Goal: Task Accomplishment & Management: Complete application form

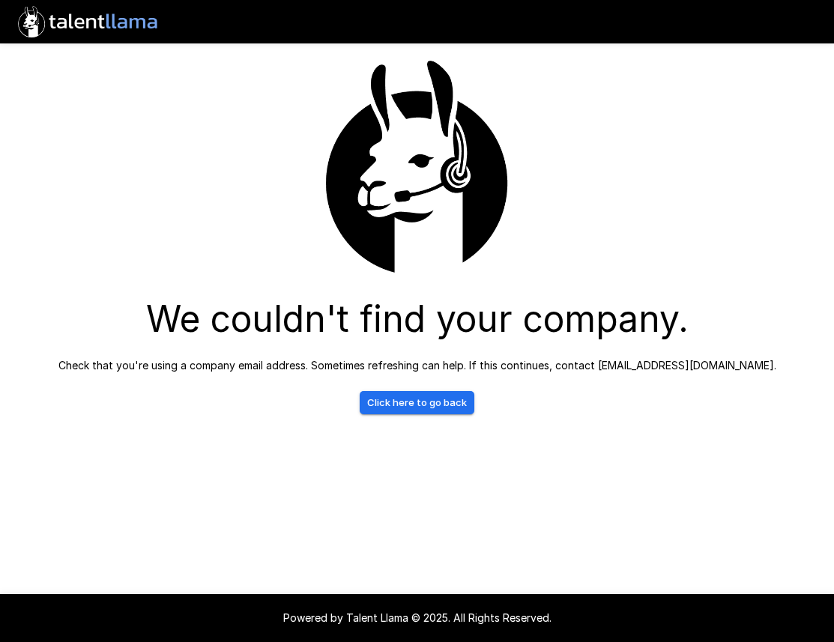
click at [529, 108] on img at bounding box center [417, 167] width 225 height 225
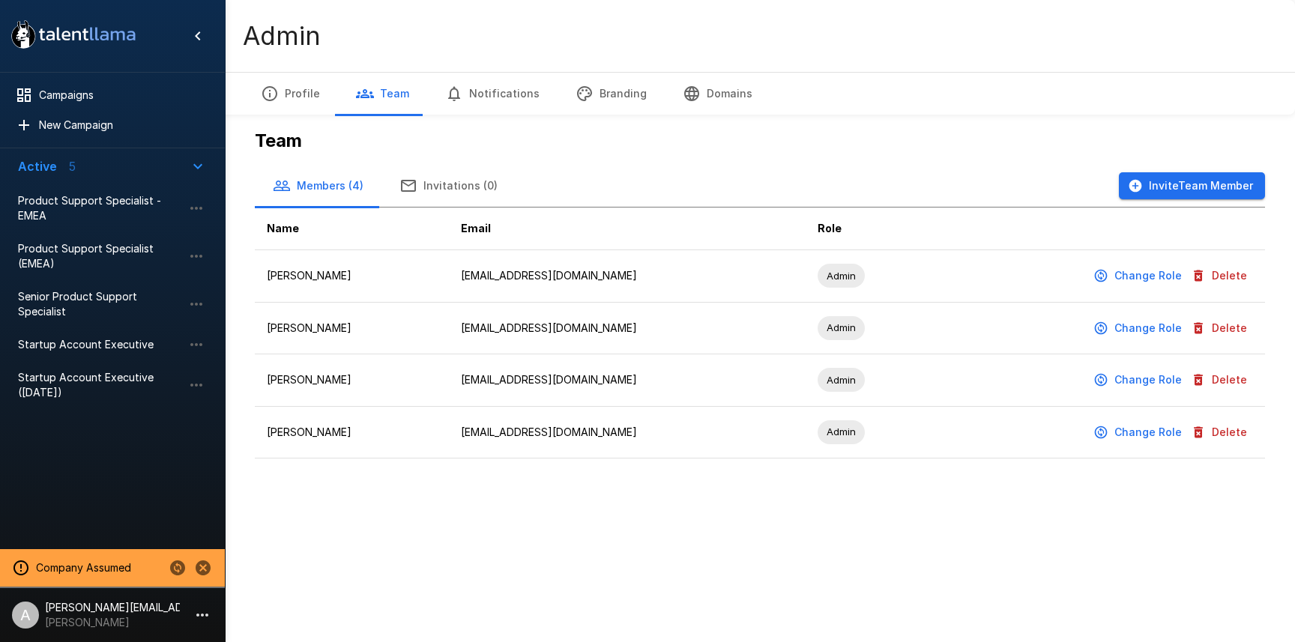
click at [175, 572] on icon "Change to another company" at bounding box center [177, 567] width 15 height 15
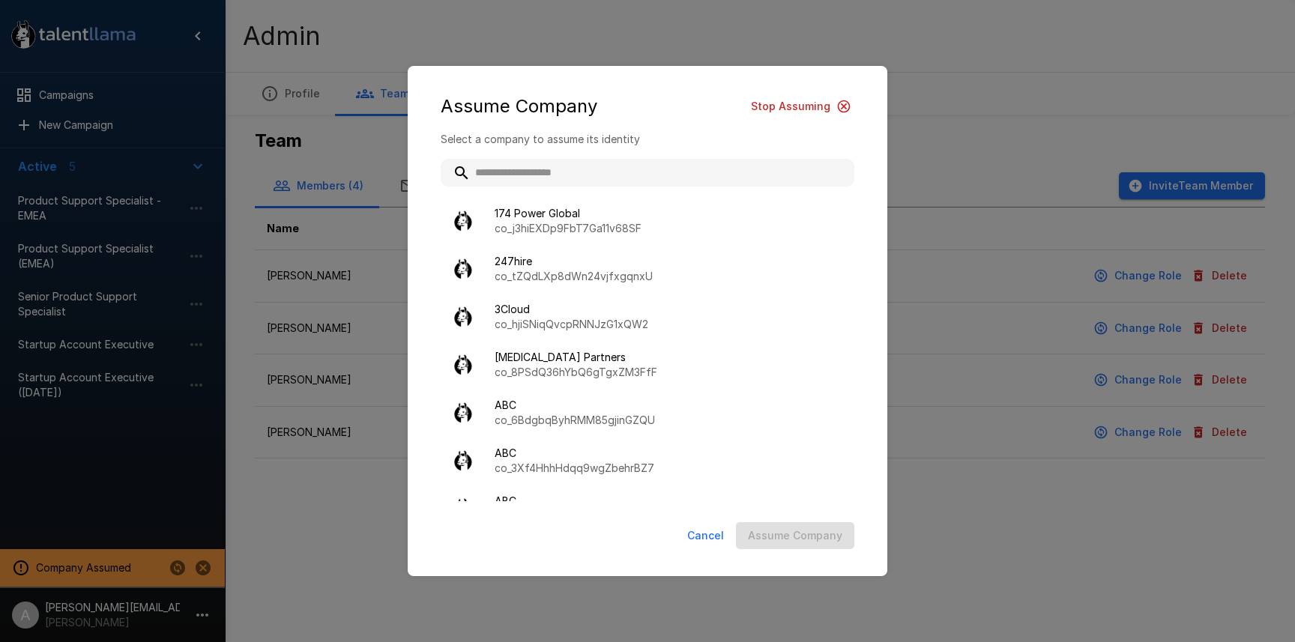
click at [526, 170] on input "text" at bounding box center [648, 172] width 414 height 27
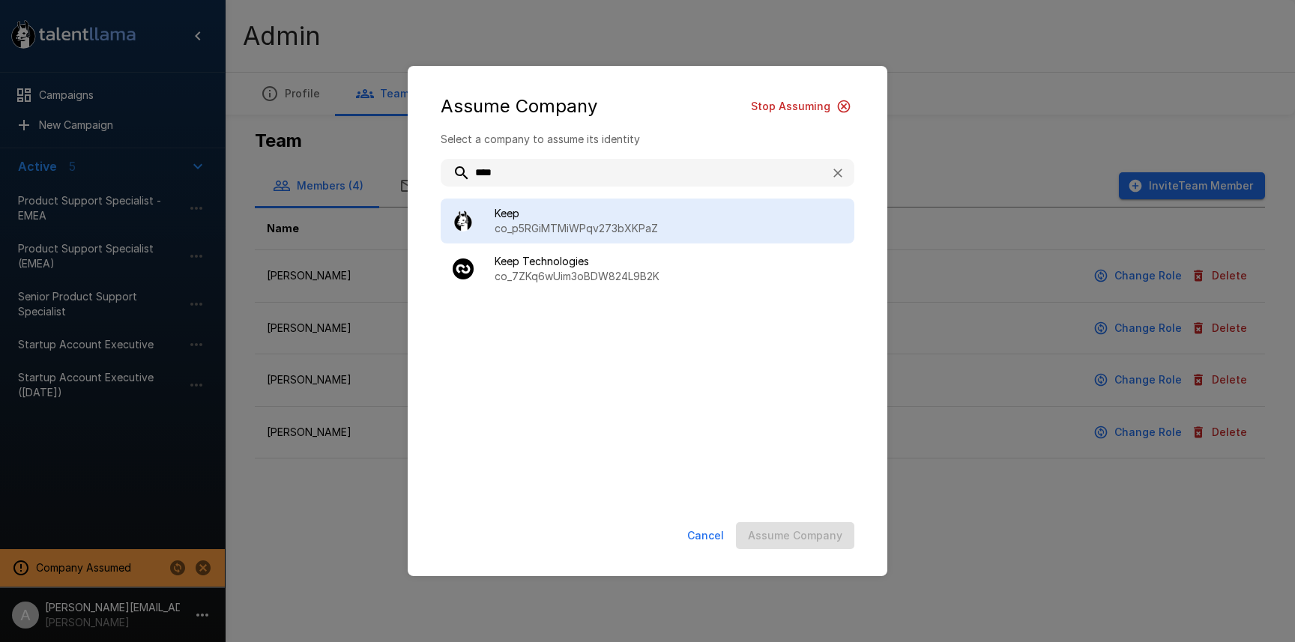
type input "****"
click at [530, 202] on div "Keep co_p5RGiMTMiWPqv273bXKPaZ" at bounding box center [648, 221] width 414 height 45
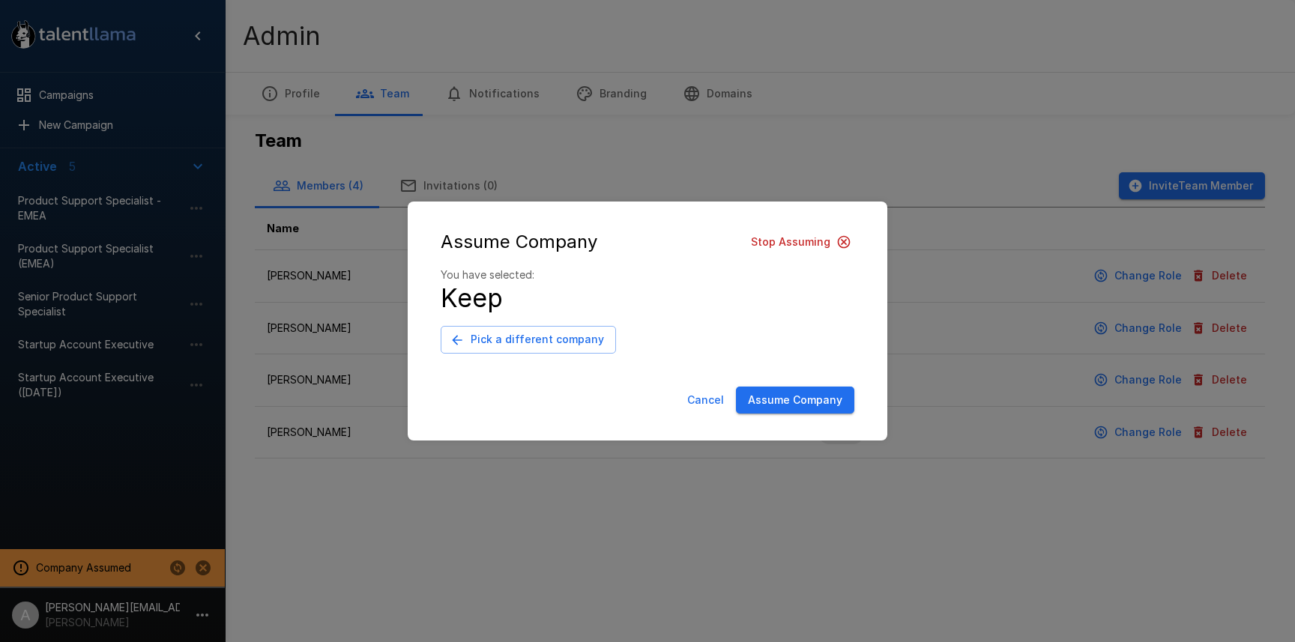
click at [544, 345] on button "Pick a different company" at bounding box center [528, 340] width 175 height 28
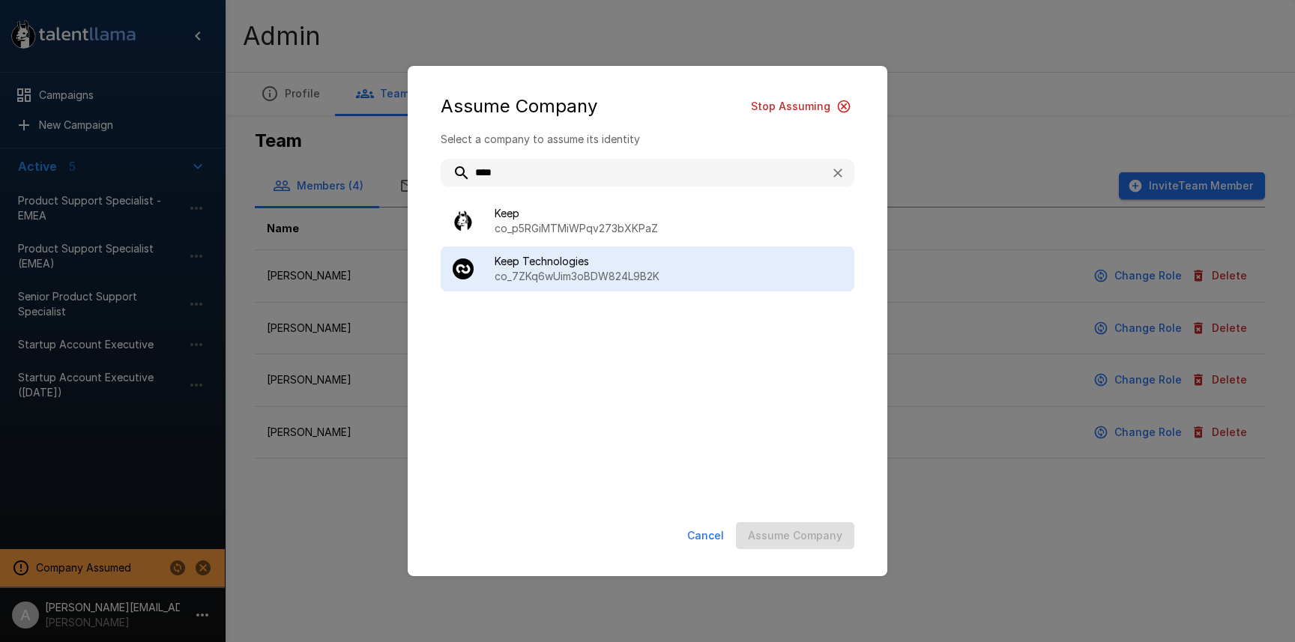
click at [548, 290] on div "Keep Technologies co_7ZKq6wUim3oBDW824L9B2K" at bounding box center [648, 268] width 414 height 45
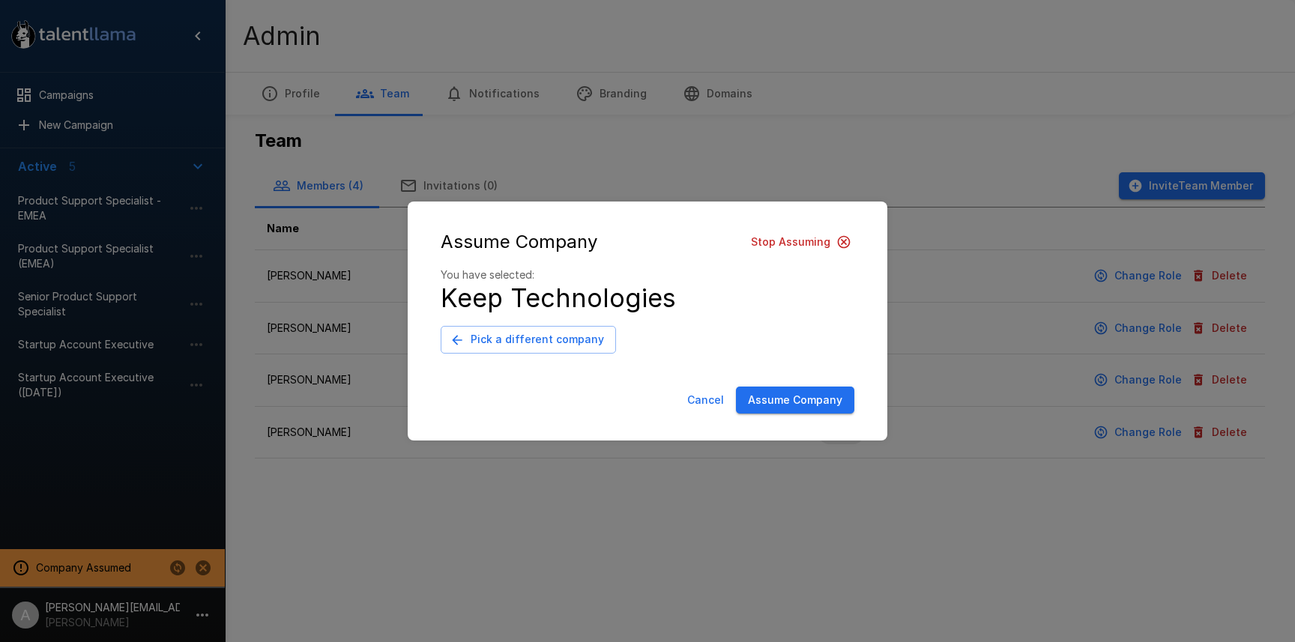
click at [798, 415] on div "Cancel Assume Company" at bounding box center [647, 404] width 449 height 46
click at [804, 393] on button "Assume Company" at bounding box center [795, 401] width 118 height 28
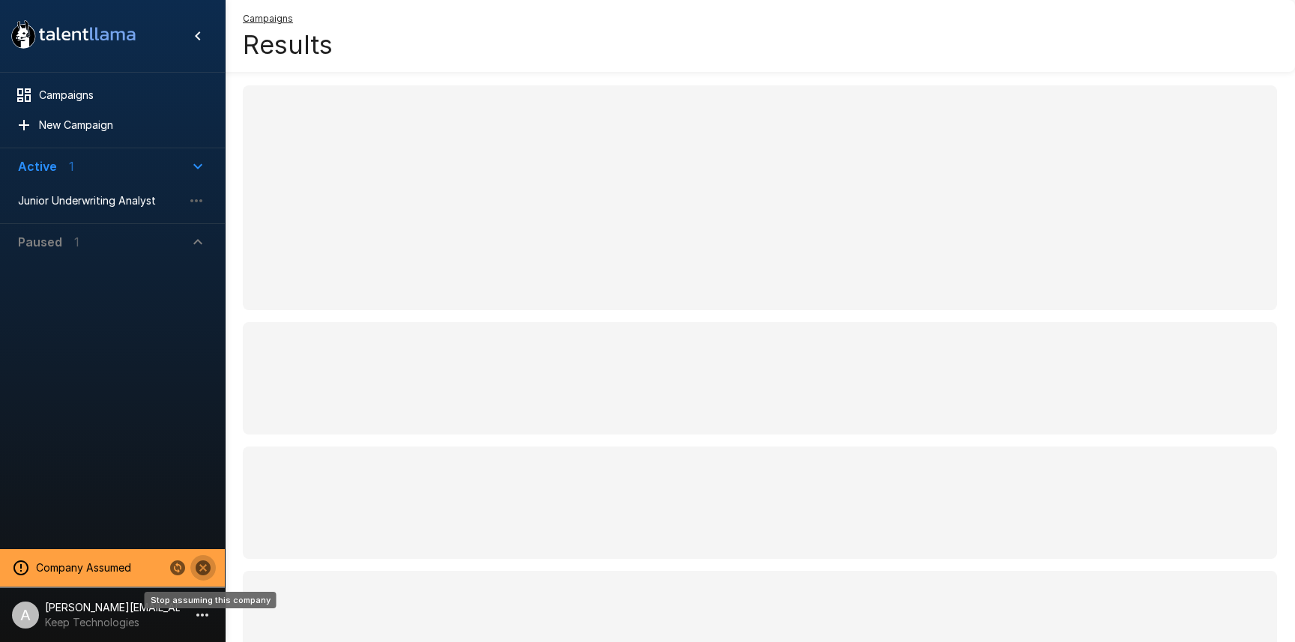
click at [208, 569] on icon "Stop assuming this company" at bounding box center [203, 567] width 15 height 15
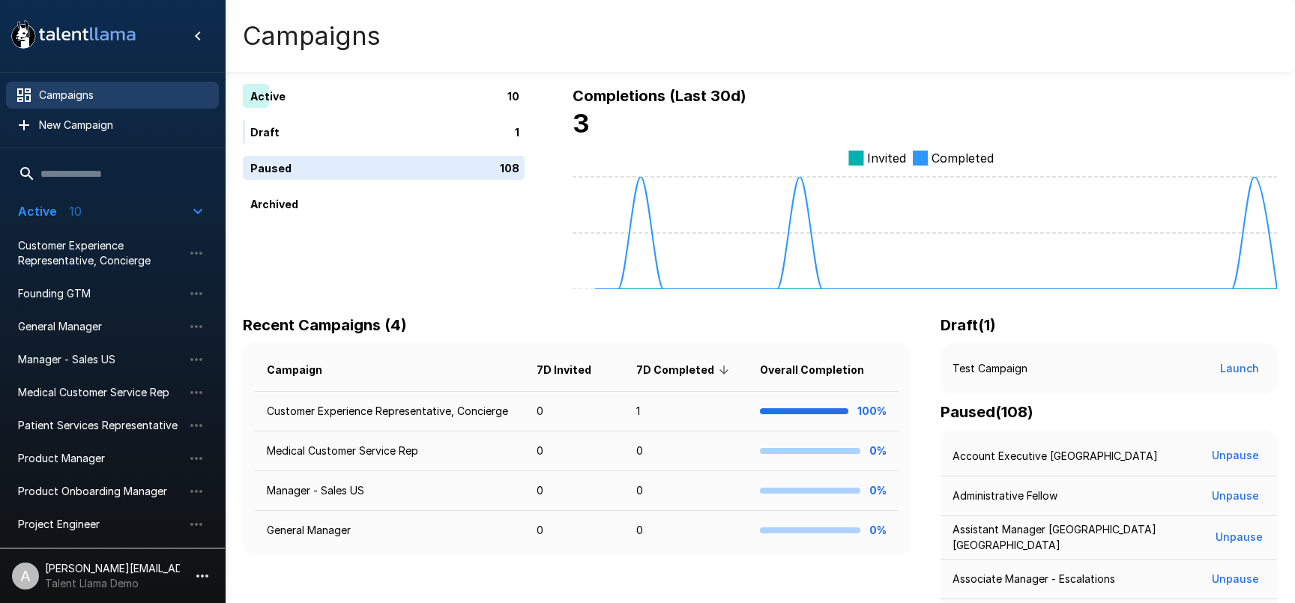
click at [142, 572] on p "[PERSON_NAME][EMAIL_ADDRESS][DOMAIN_NAME]" at bounding box center [112, 568] width 135 height 15
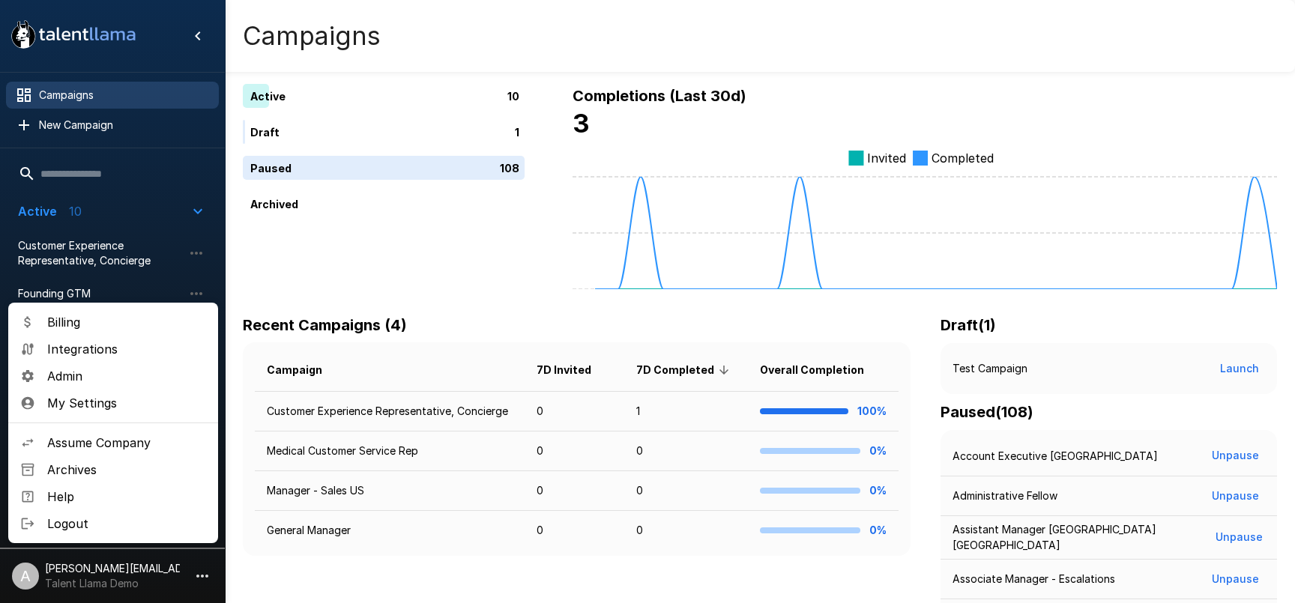
click at [117, 372] on span "Admin" at bounding box center [126, 376] width 159 height 18
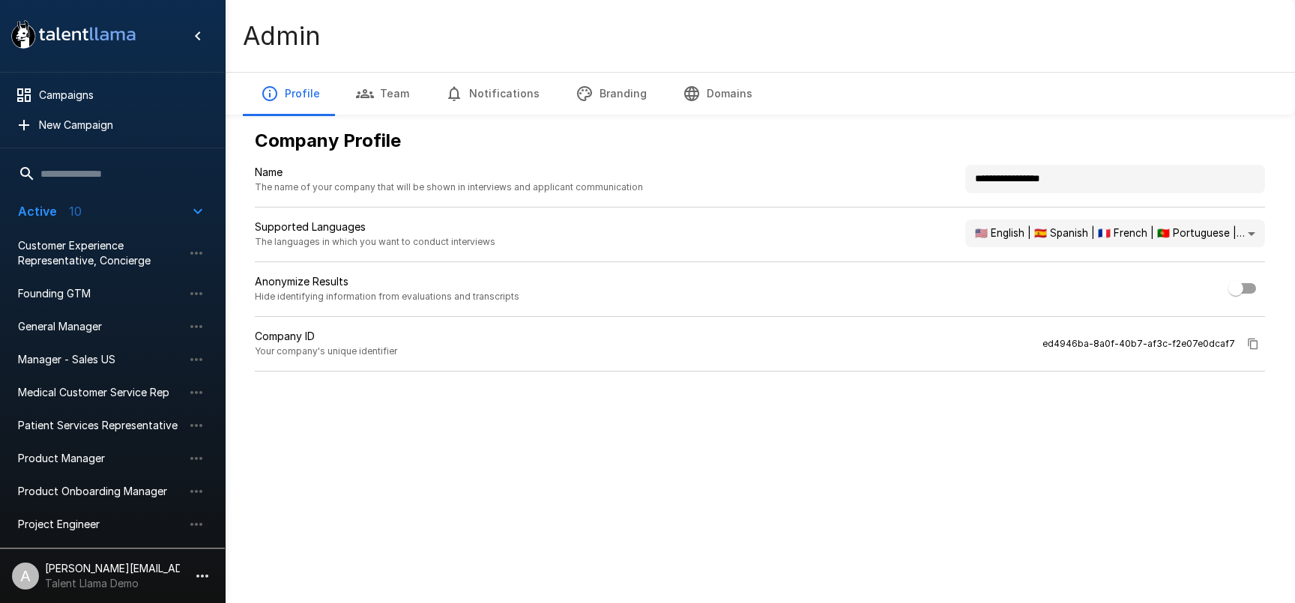
click at [193, 575] on button "button" at bounding box center [202, 575] width 25 height 25
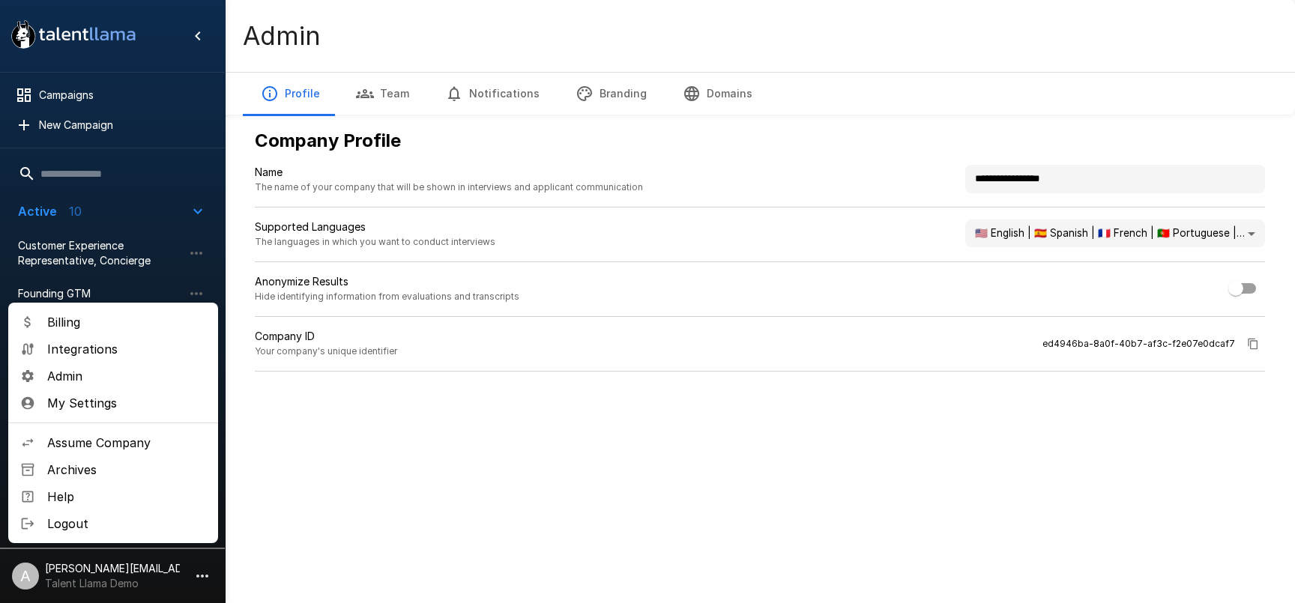
click at [112, 441] on span "Assume Company" at bounding box center [126, 443] width 159 height 18
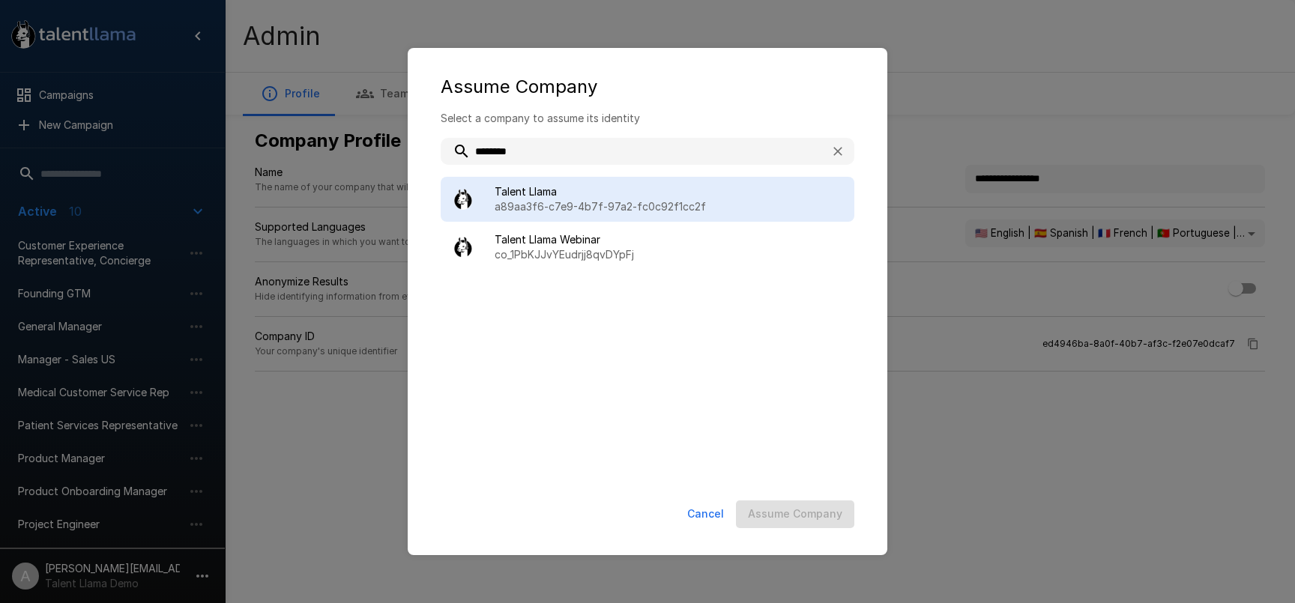
type input "********"
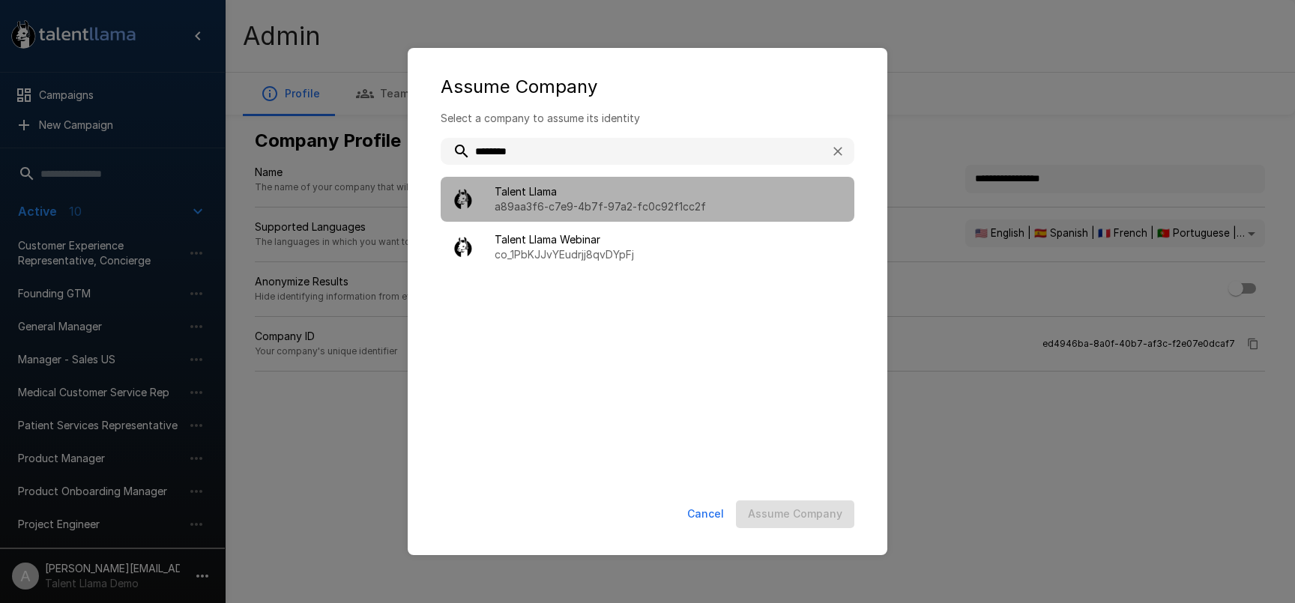
drag, startPoint x: 544, startPoint y: 211, endPoint x: 550, endPoint y: 205, distance: 8.5
click at [548, 206] on p "a89aa3f6-c7e9-4b7f-97a2-fc0c92f1cc2f" at bounding box center [668, 206] width 348 height 15
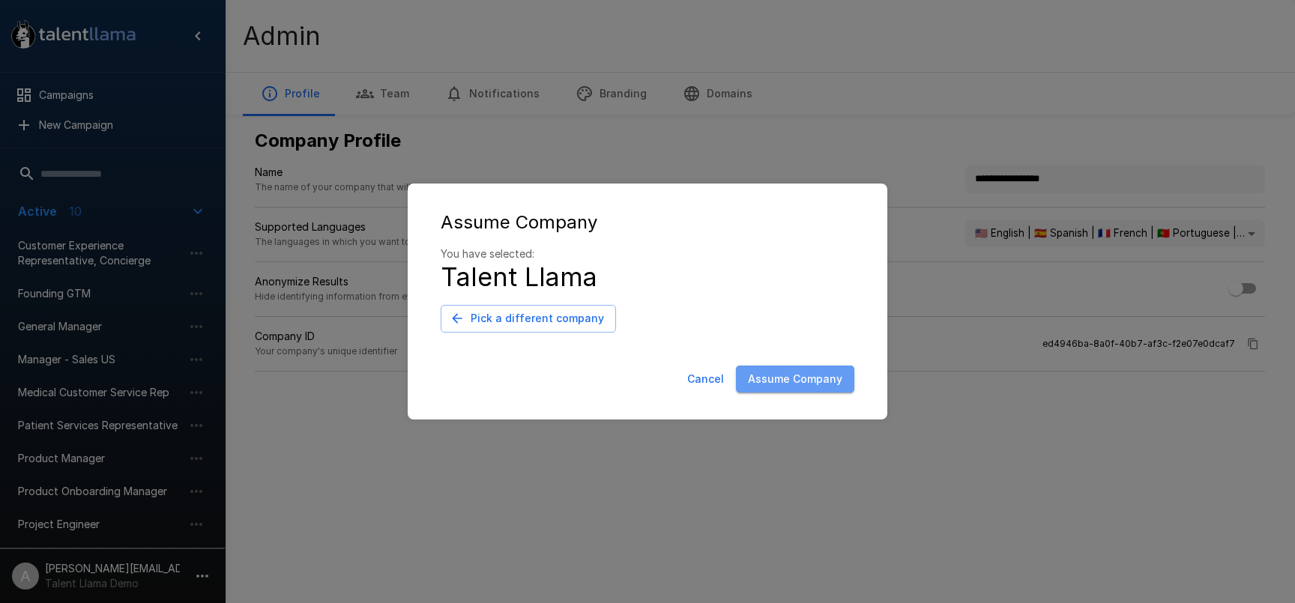
click at [804, 378] on button "Assume Company" at bounding box center [795, 380] width 118 height 28
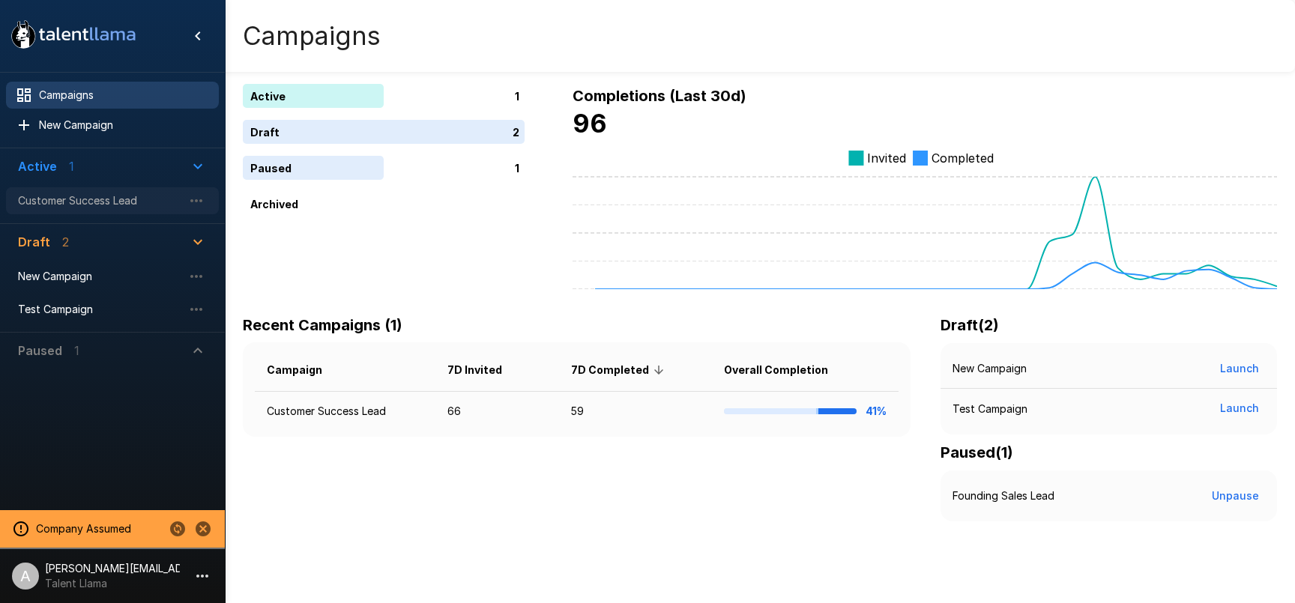
click at [86, 205] on span "Customer Success Lead" at bounding box center [100, 200] width 165 height 15
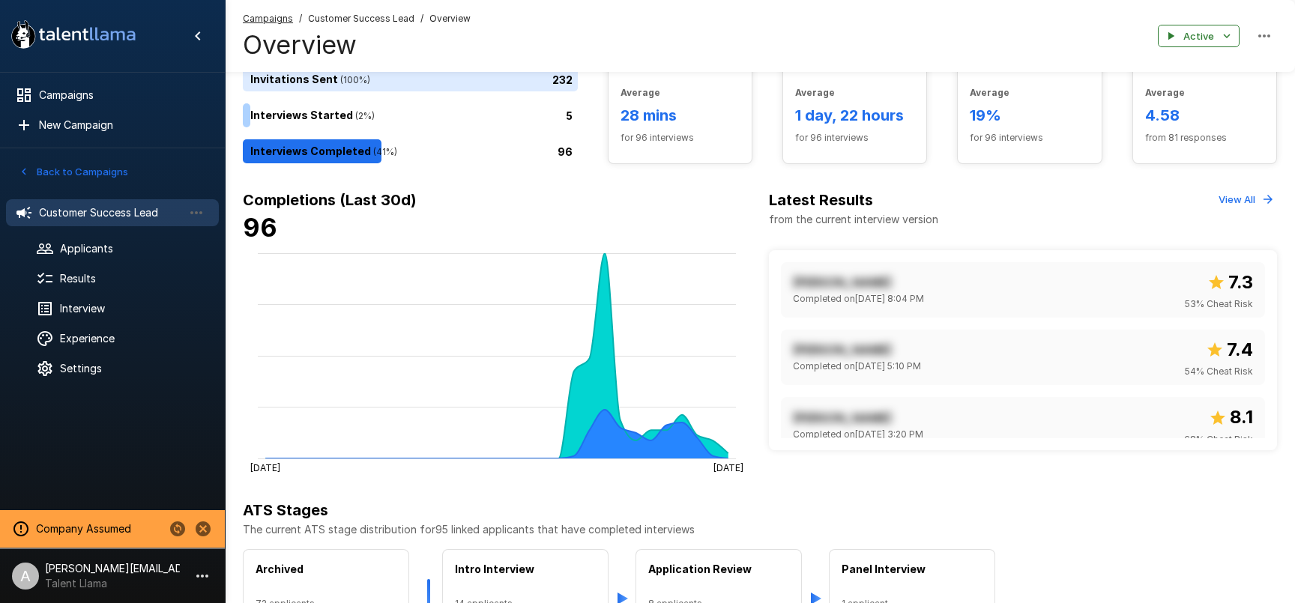
scroll to position [118, 0]
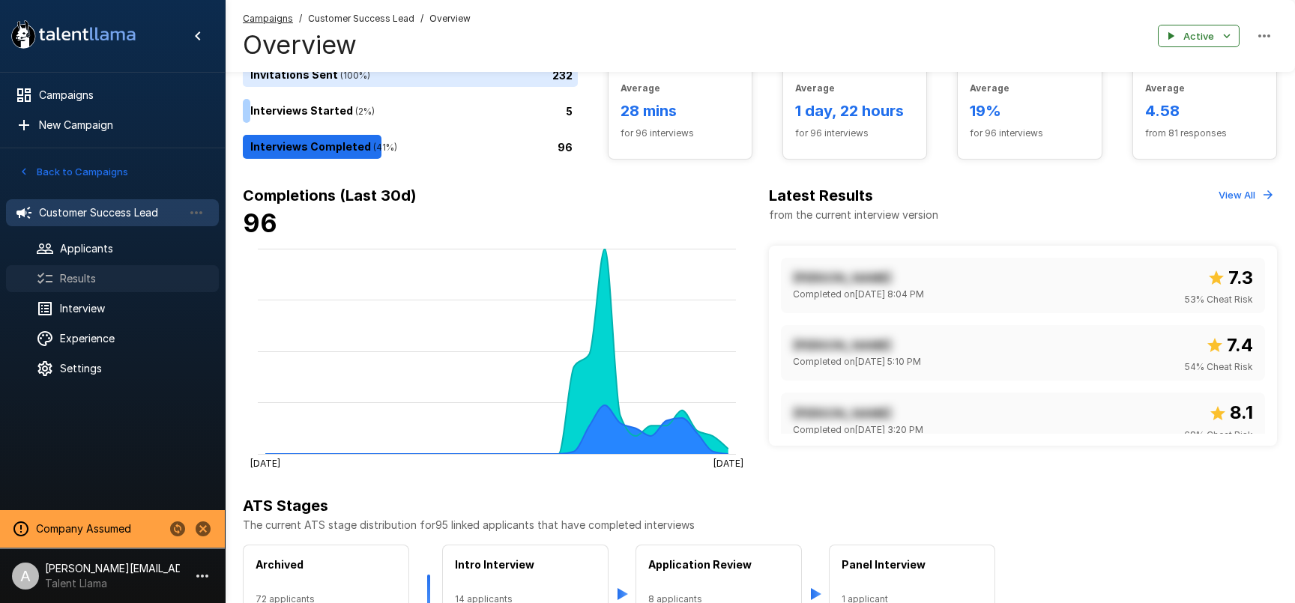
click at [105, 272] on span "Results" at bounding box center [133, 278] width 147 height 15
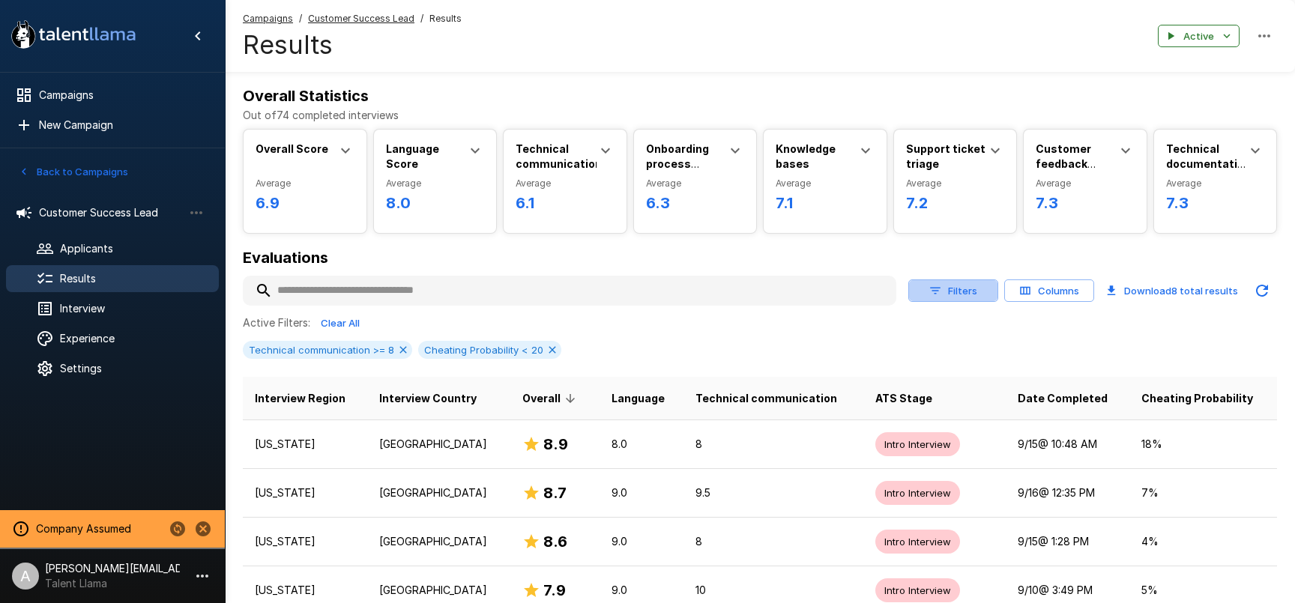
click at [946, 298] on button "Filters" at bounding box center [953, 290] width 90 height 23
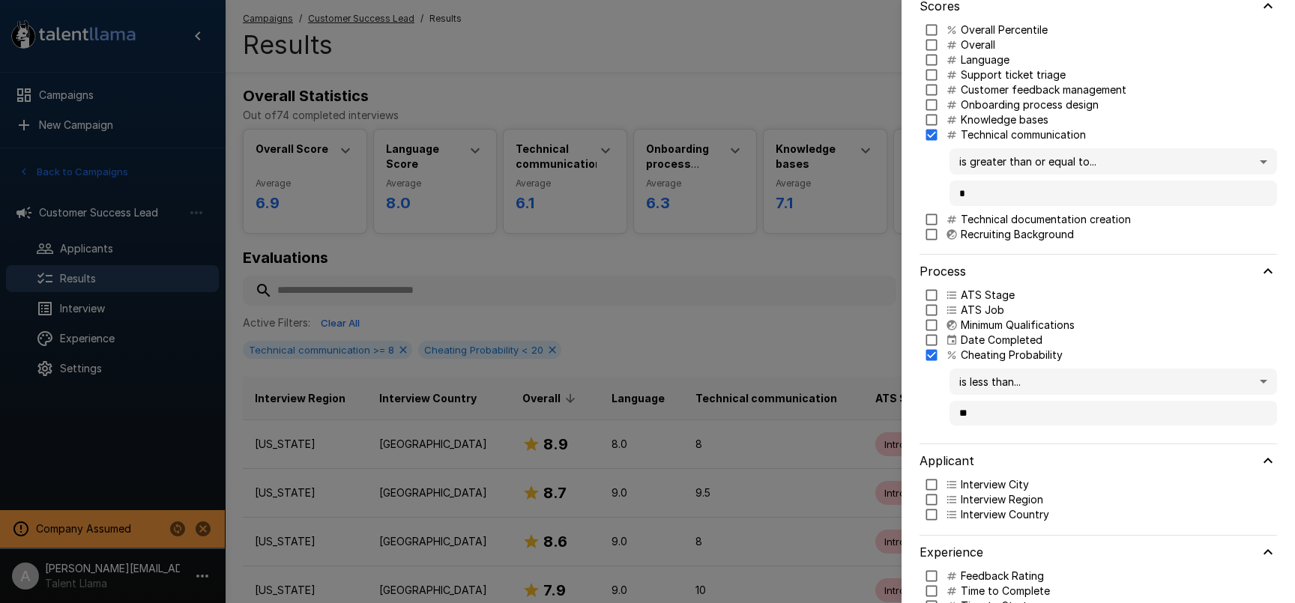
scroll to position [132, 0]
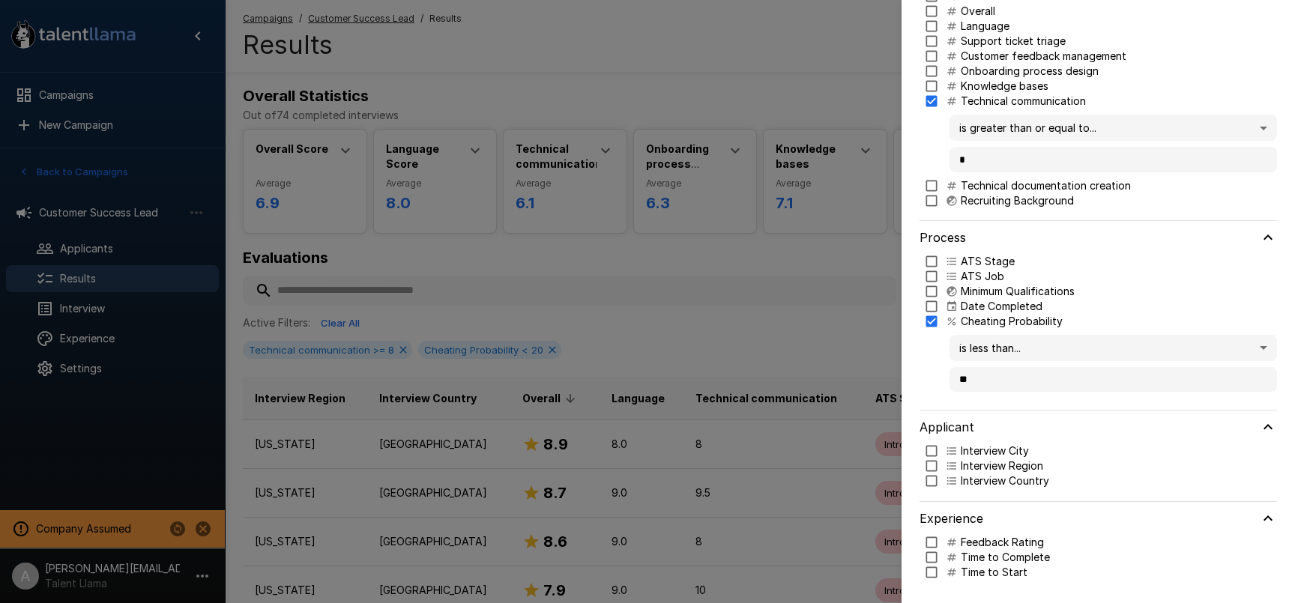
click at [969, 575] on p "Time to Start" at bounding box center [993, 572] width 67 height 15
type input "***"
click at [829, 294] on div at bounding box center [647, 301] width 1295 height 603
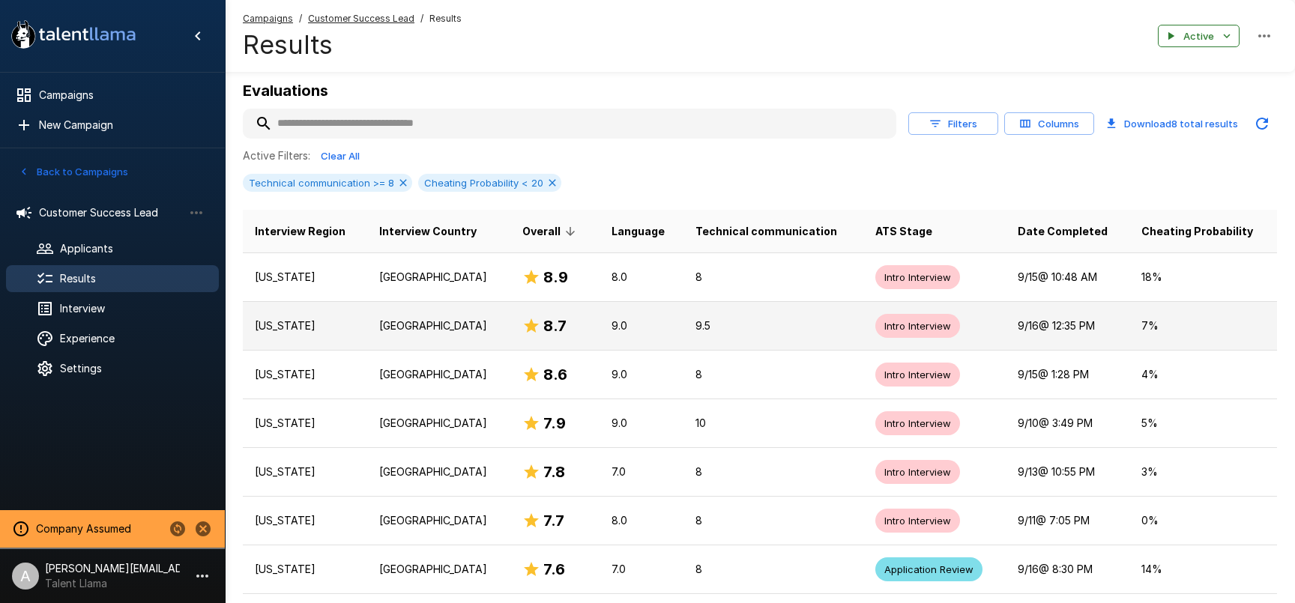
scroll to position [202, 0]
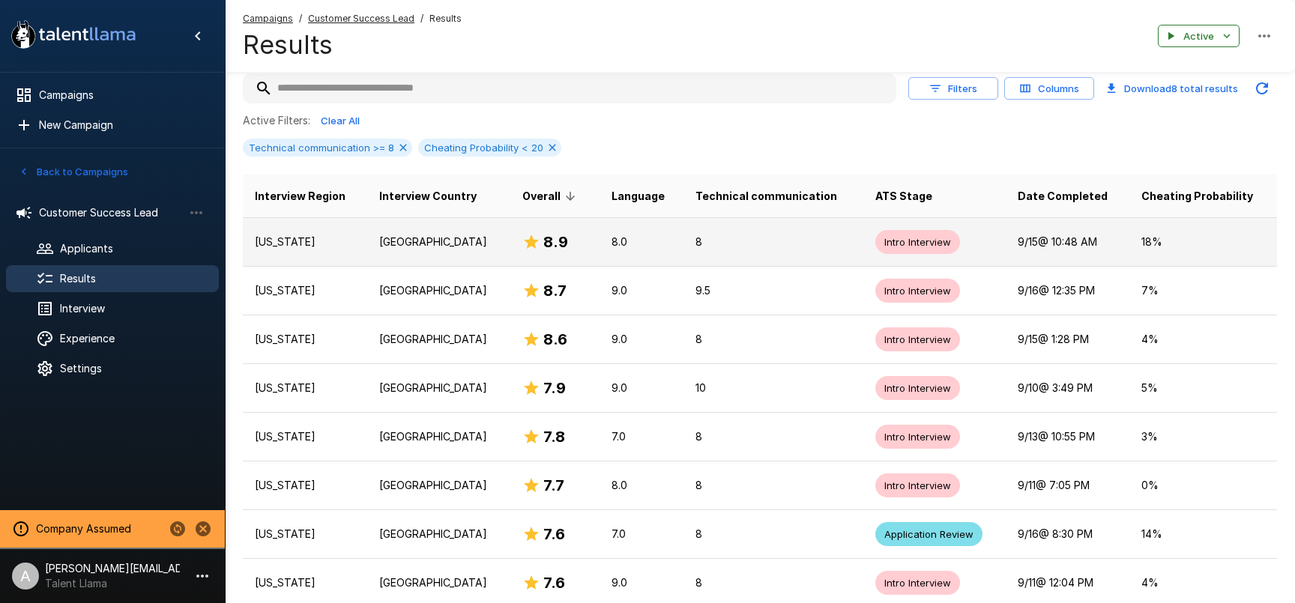
click at [650, 250] on td "8.0" at bounding box center [641, 241] width 84 height 49
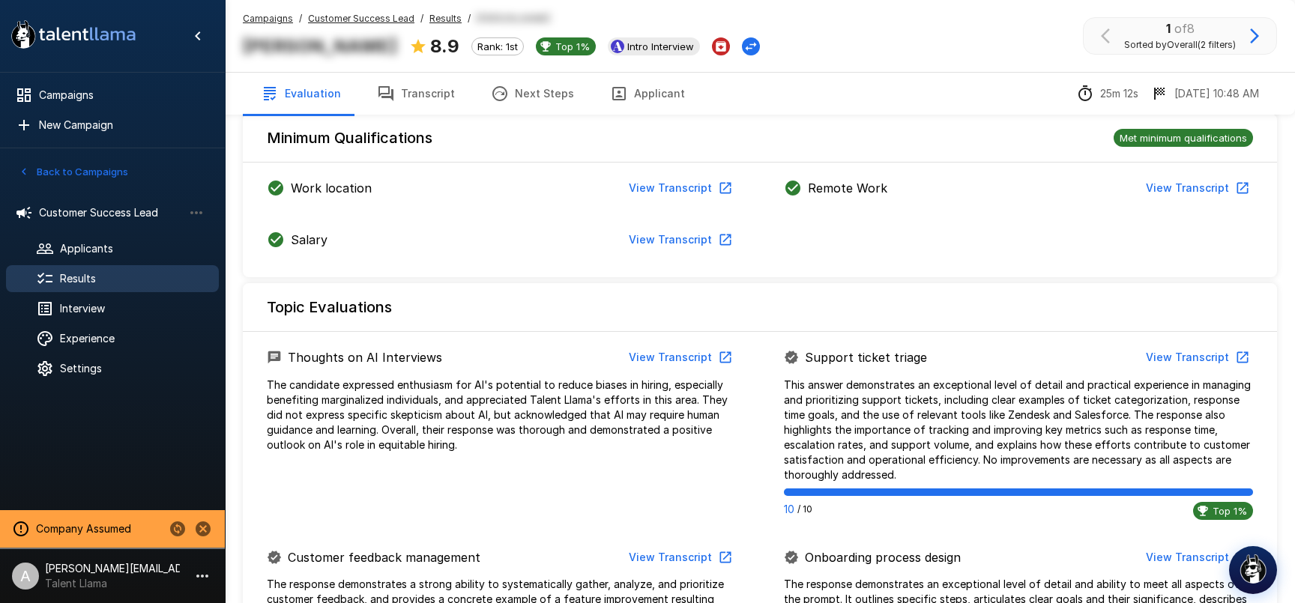
scroll to position [374, 0]
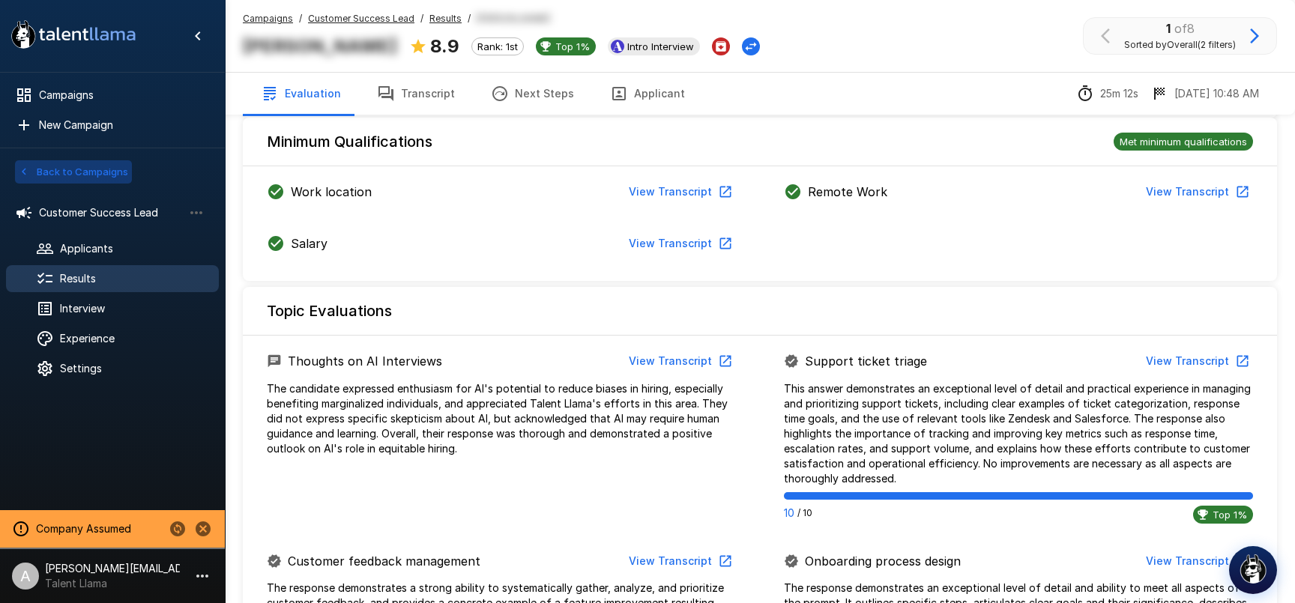
click at [103, 172] on button "Back to Campaigns" at bounding box center [73, 171] width 117 height 23
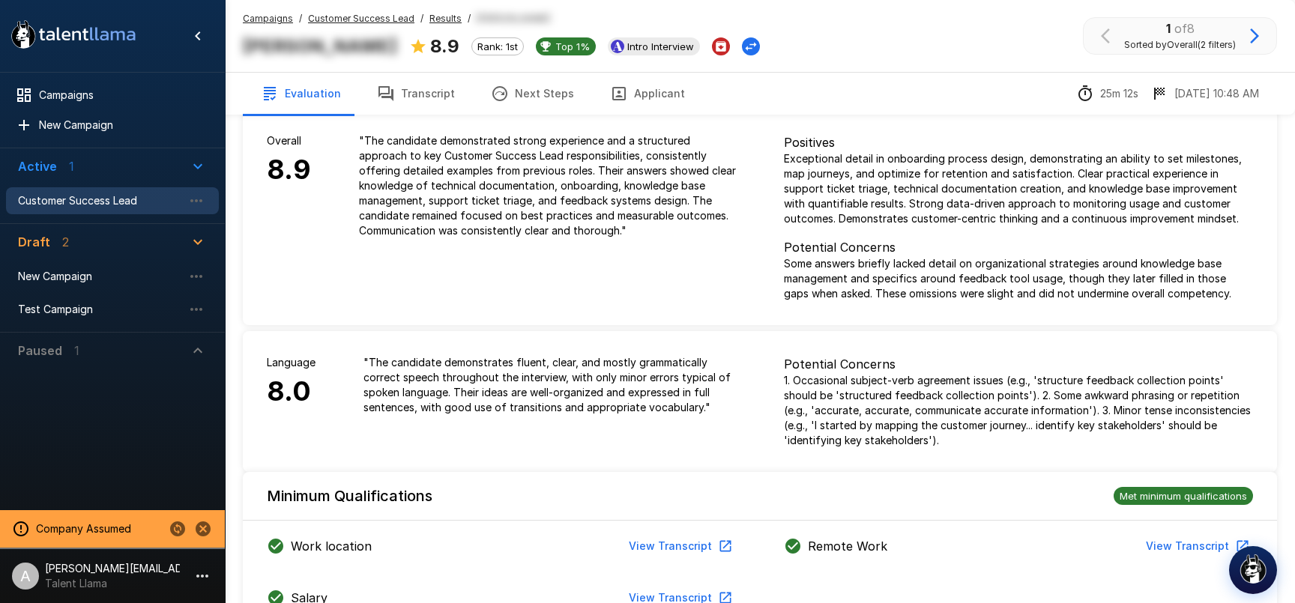
scroll to position [0, 0]
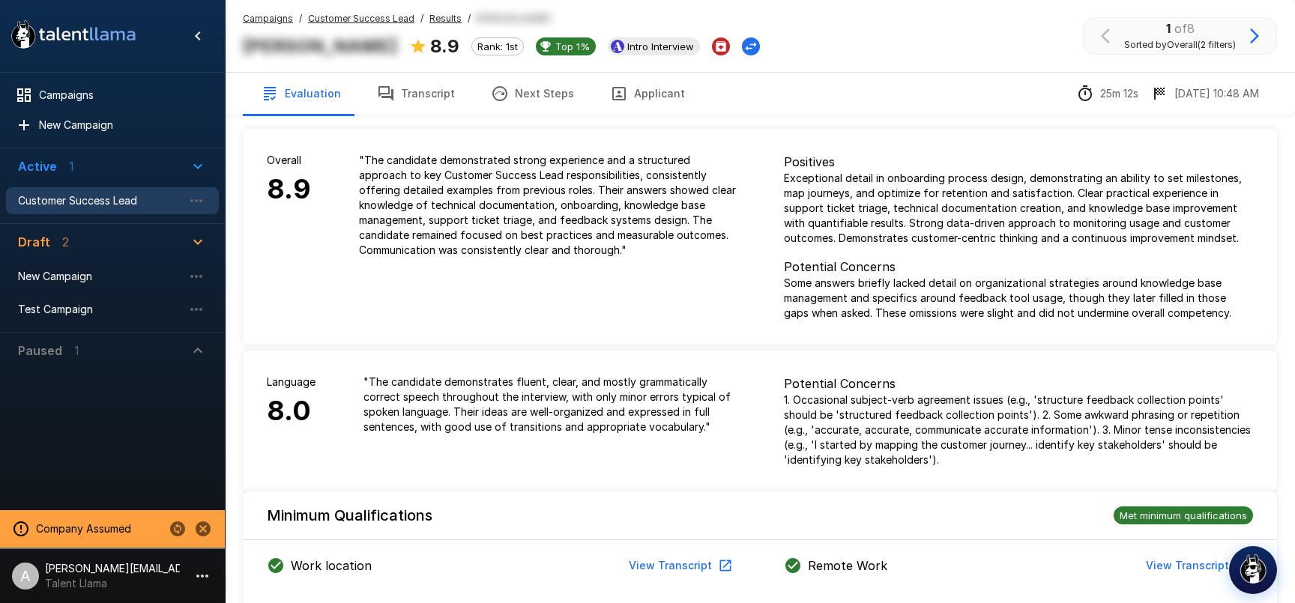
click at [202, 577] on icon "button" at bounding box center [202, 576] width 12 height 3
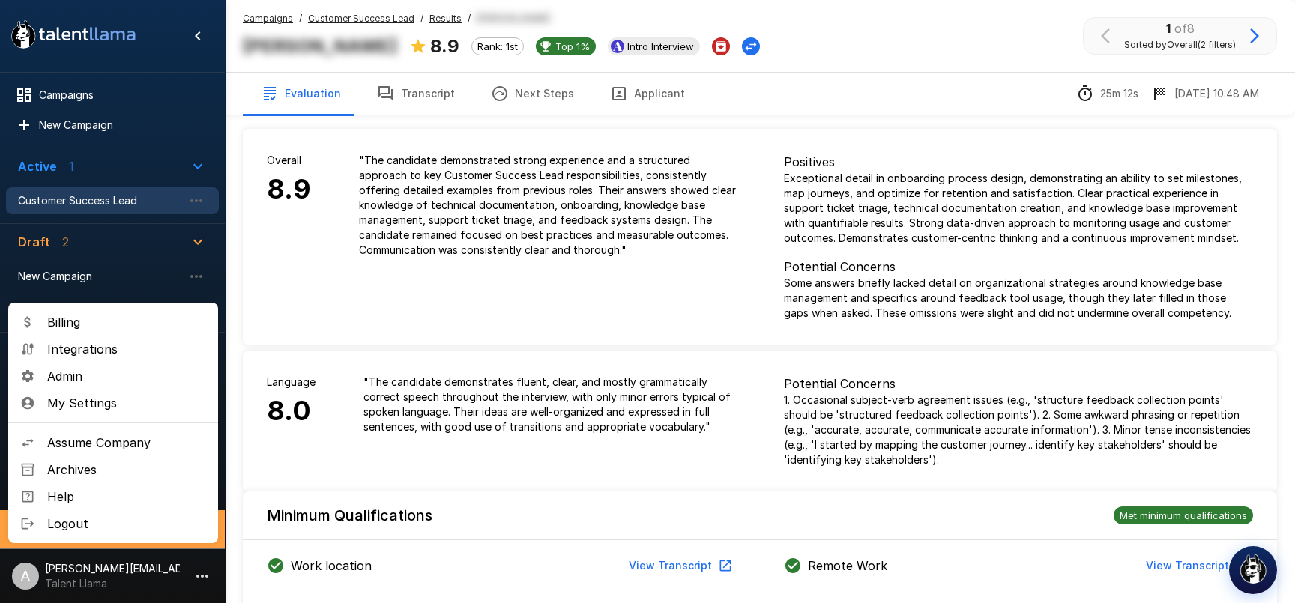
click at [432, 300] on div at bounding box center [647, 301] width 1295 height 603
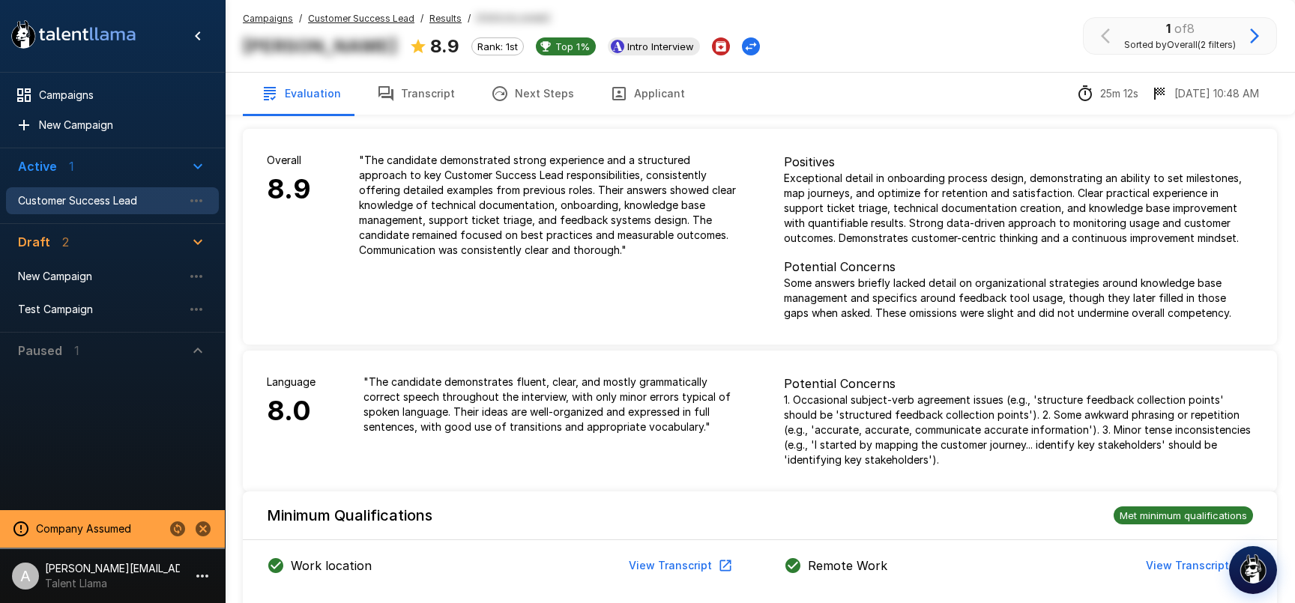
click at [399, 19] on u "Customer Success Lead" at bounding box center [361, 18] width 106 height 11
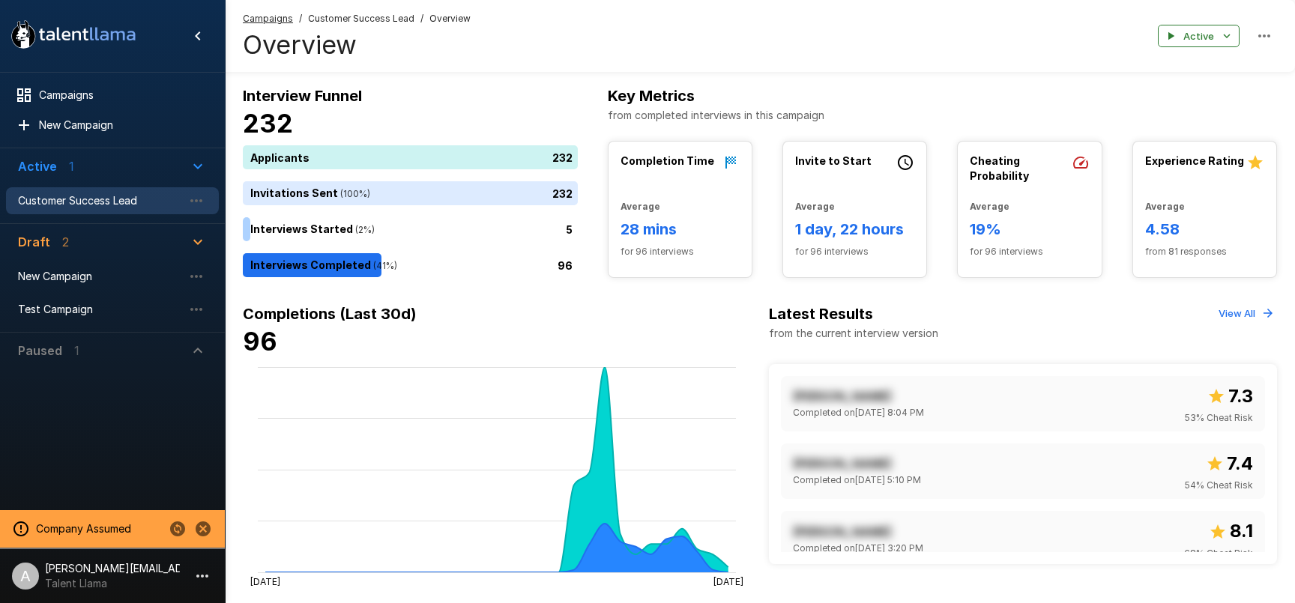
click at [64, 207] on span "Customer Success Lead" at bounding box center [100, 200] width 165 height 15
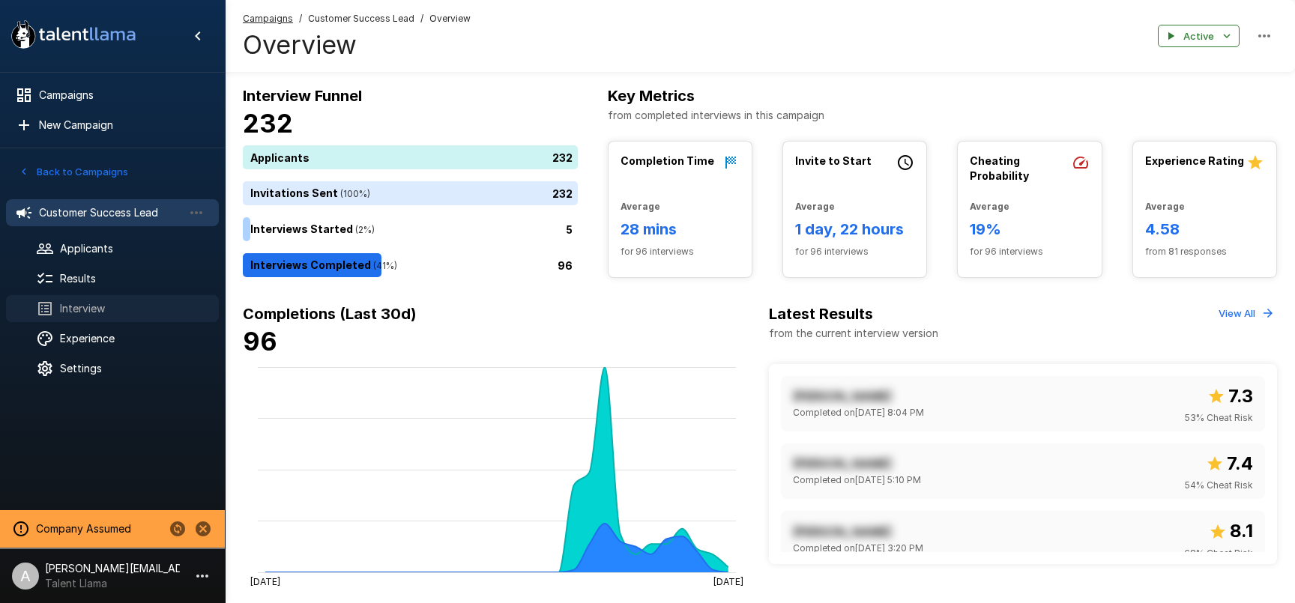
click at [91, 308] on span "Interview" at bounding box center [133, 308] width 147 height 15
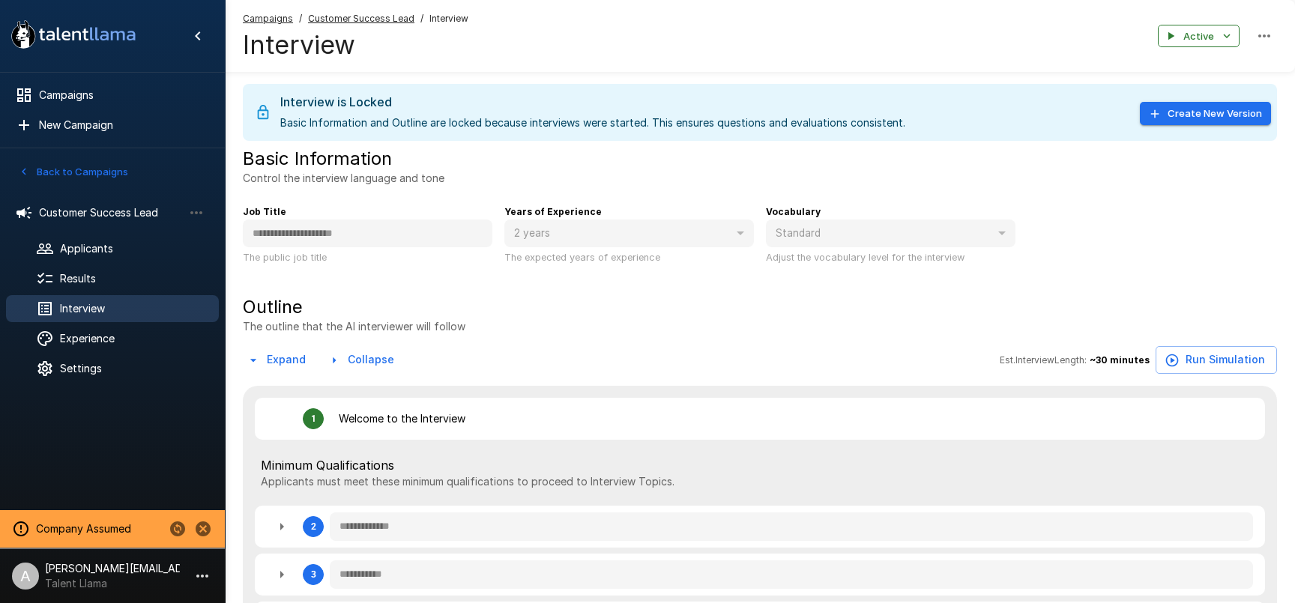
type textarea "*"
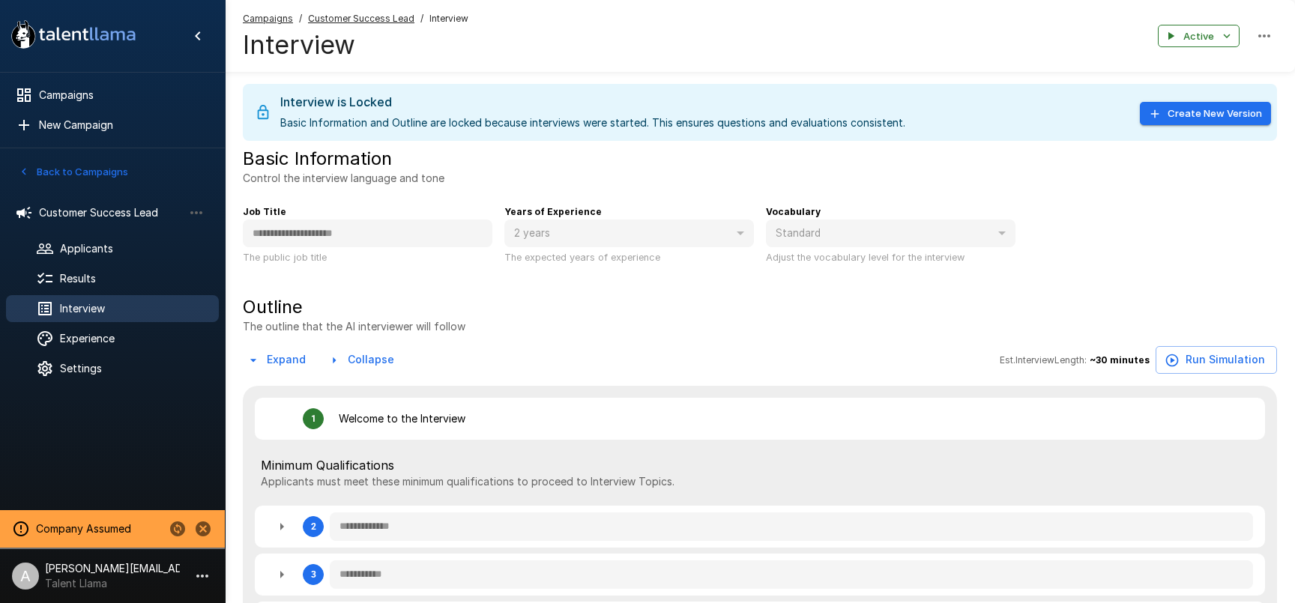
type textarea "*"
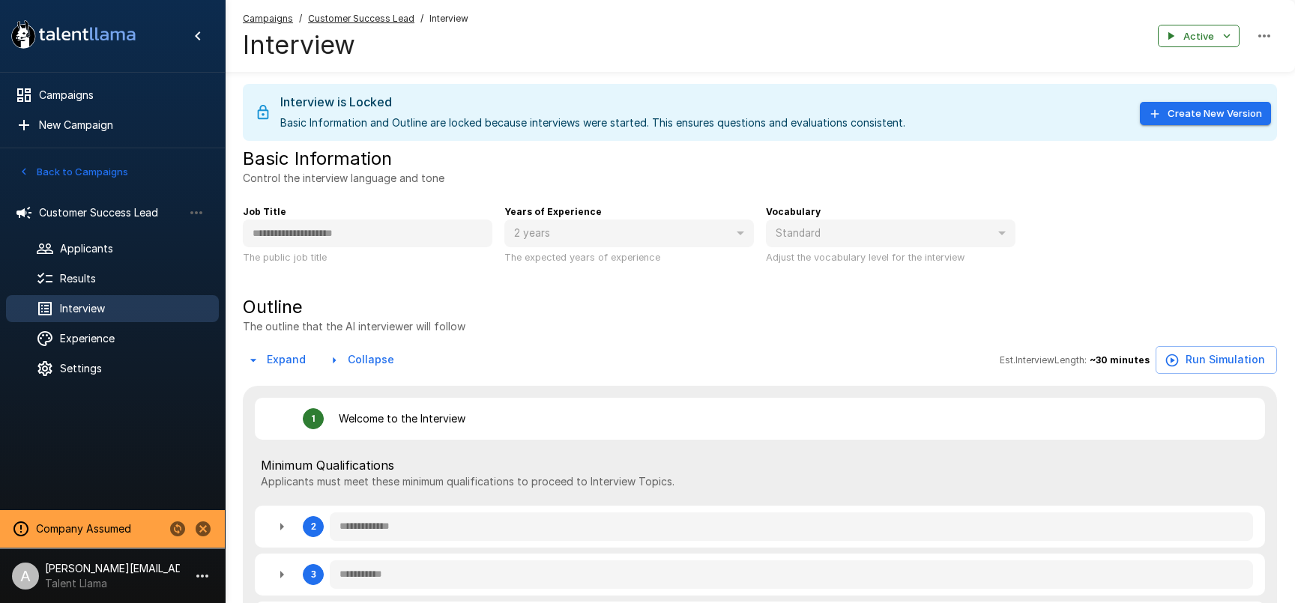
type textarea "*"
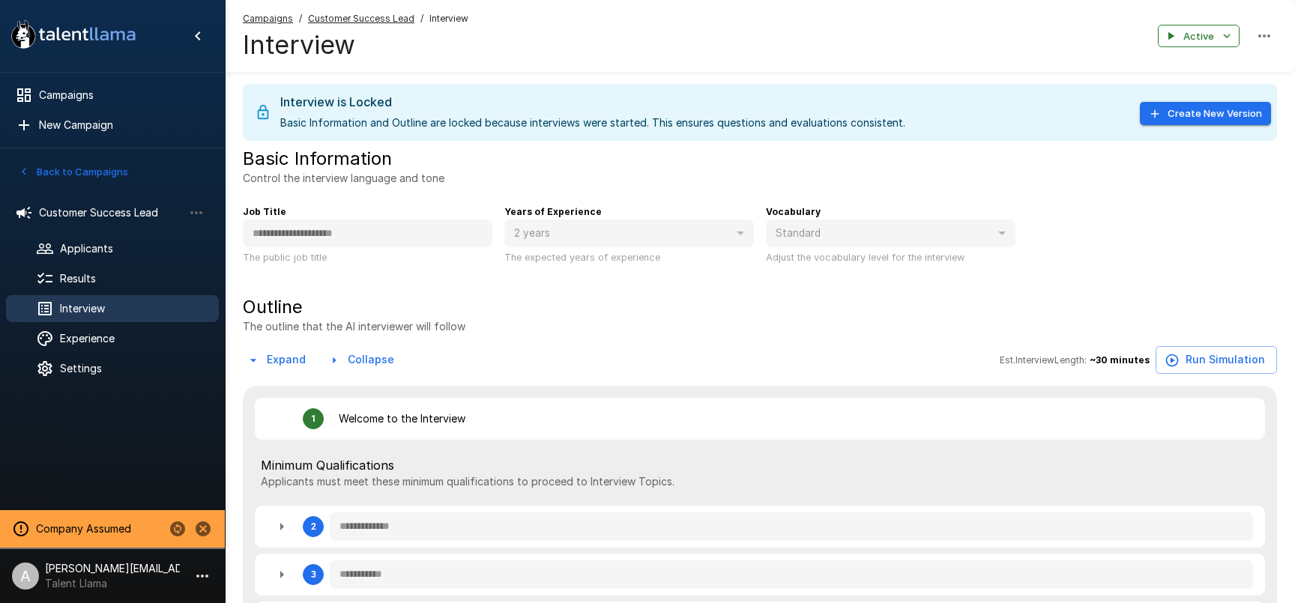
type textarea "*"
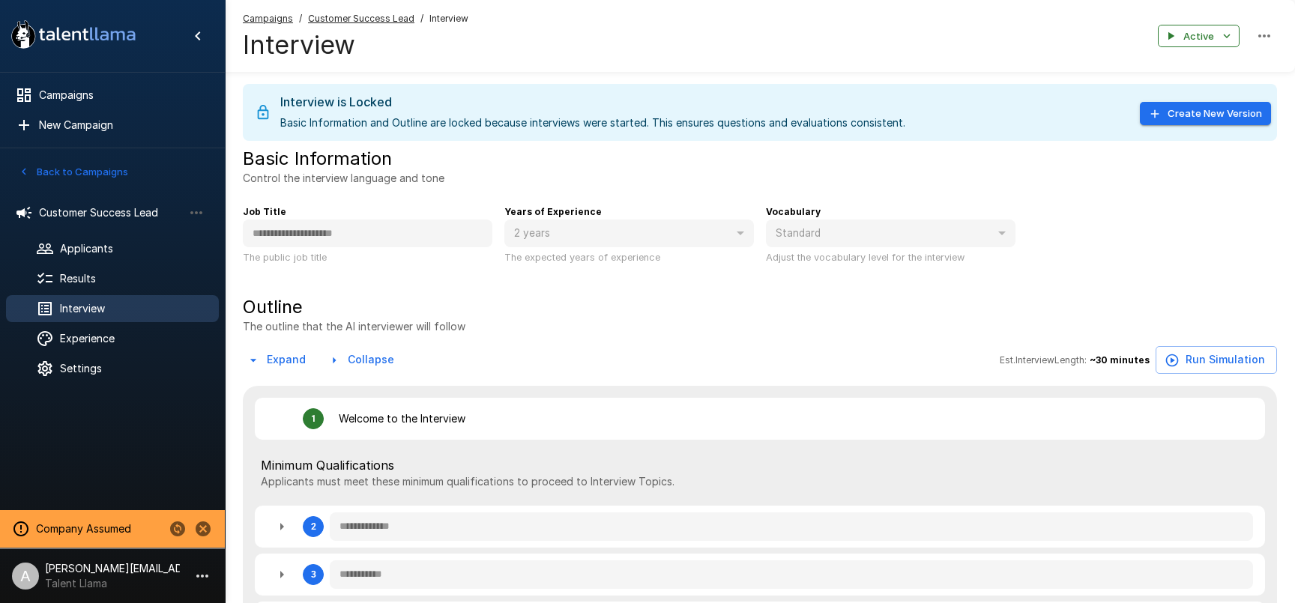
type textarea "*"
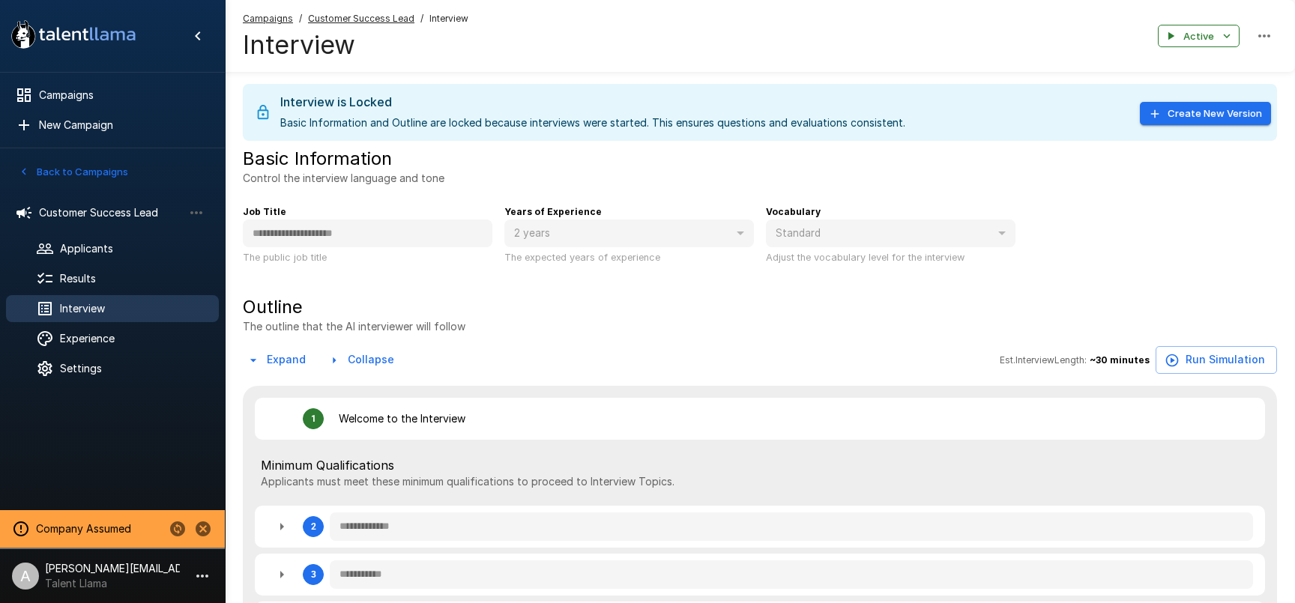
type textarea "*"
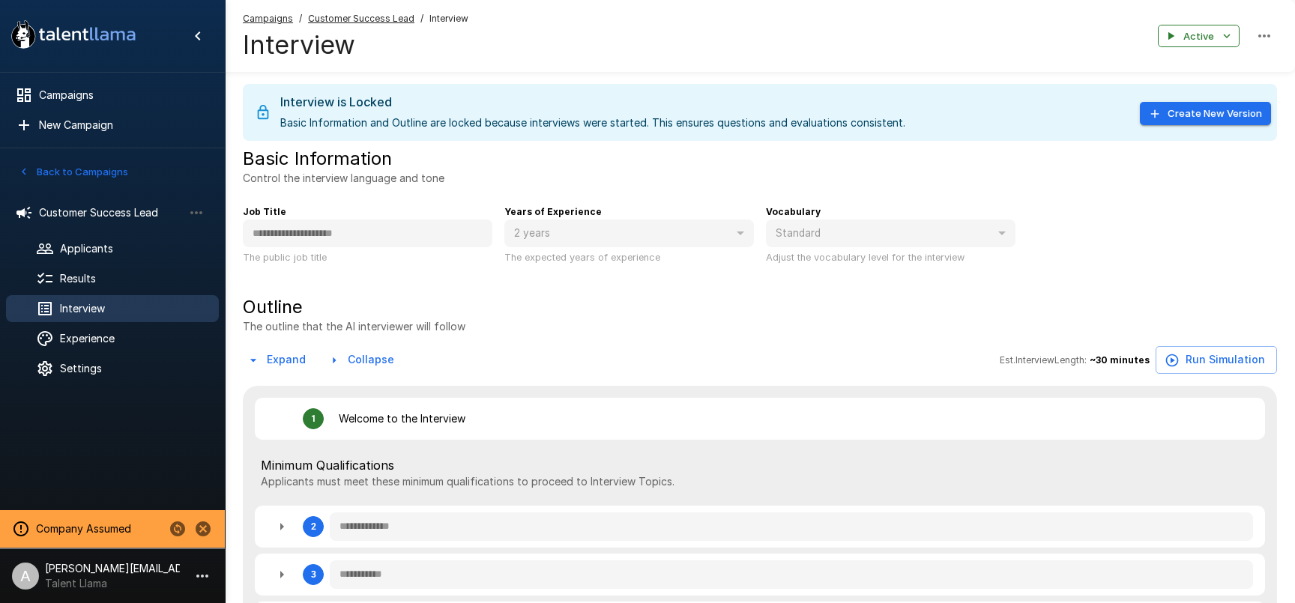
type textarea "*"
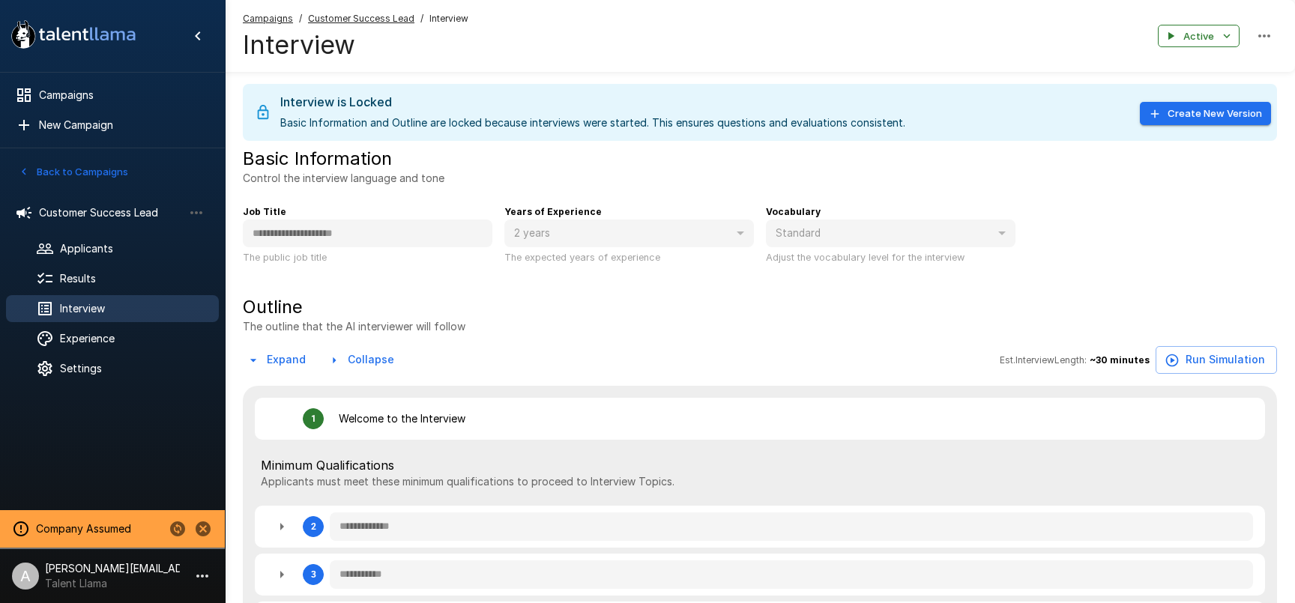
type textarea "*"
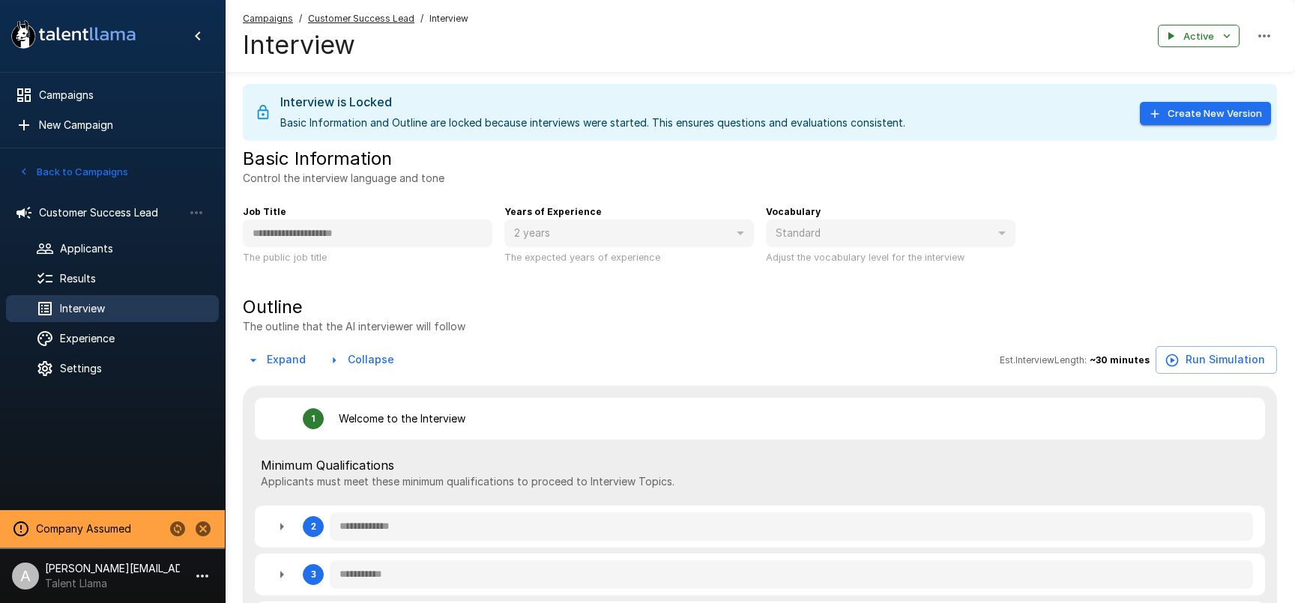
type textarea "*"
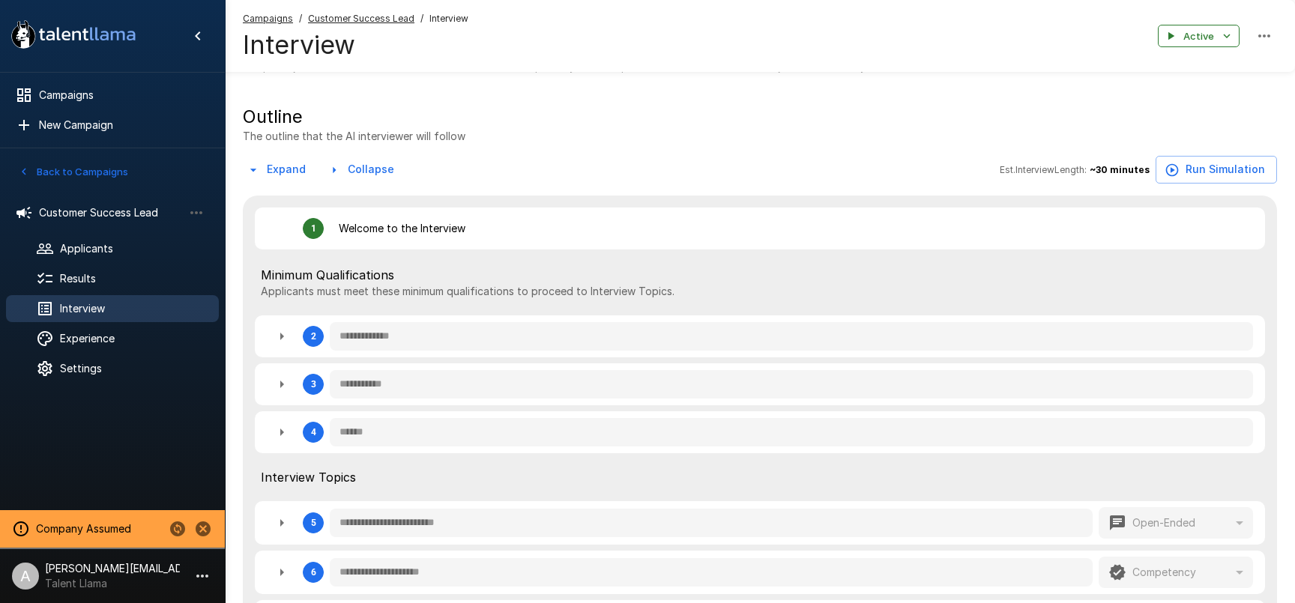
scroll to position [253, 0]
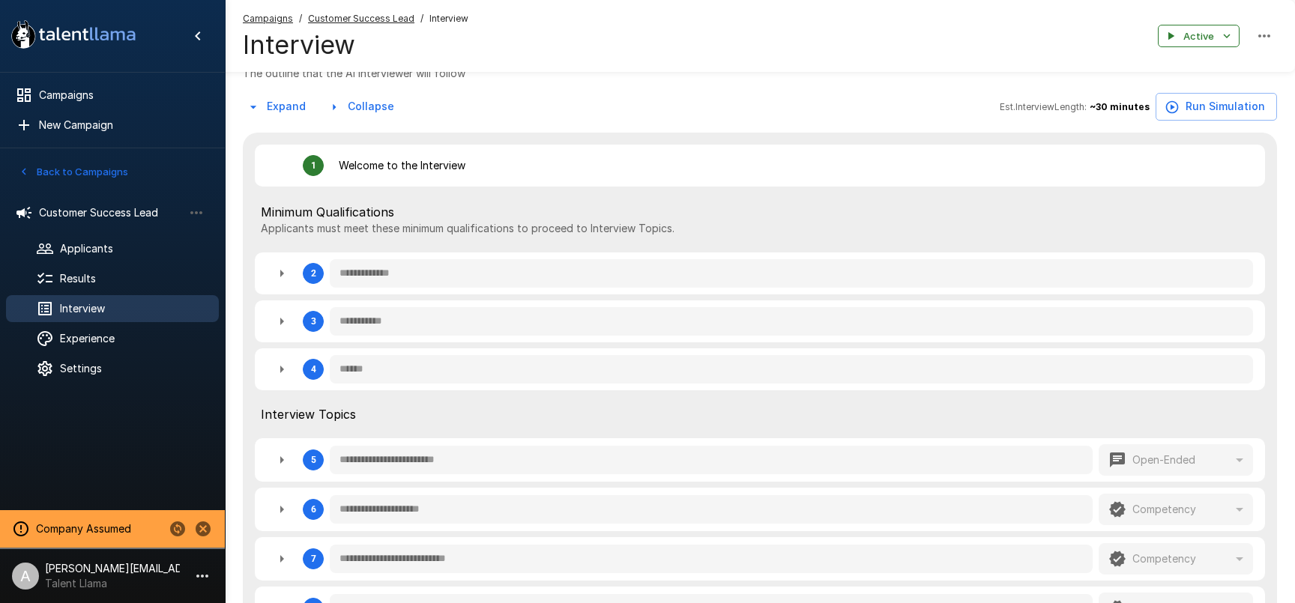
click at [276, 279] on icon "button" at bounding box center [282, 273] width 18 height 18
type textarea "*"
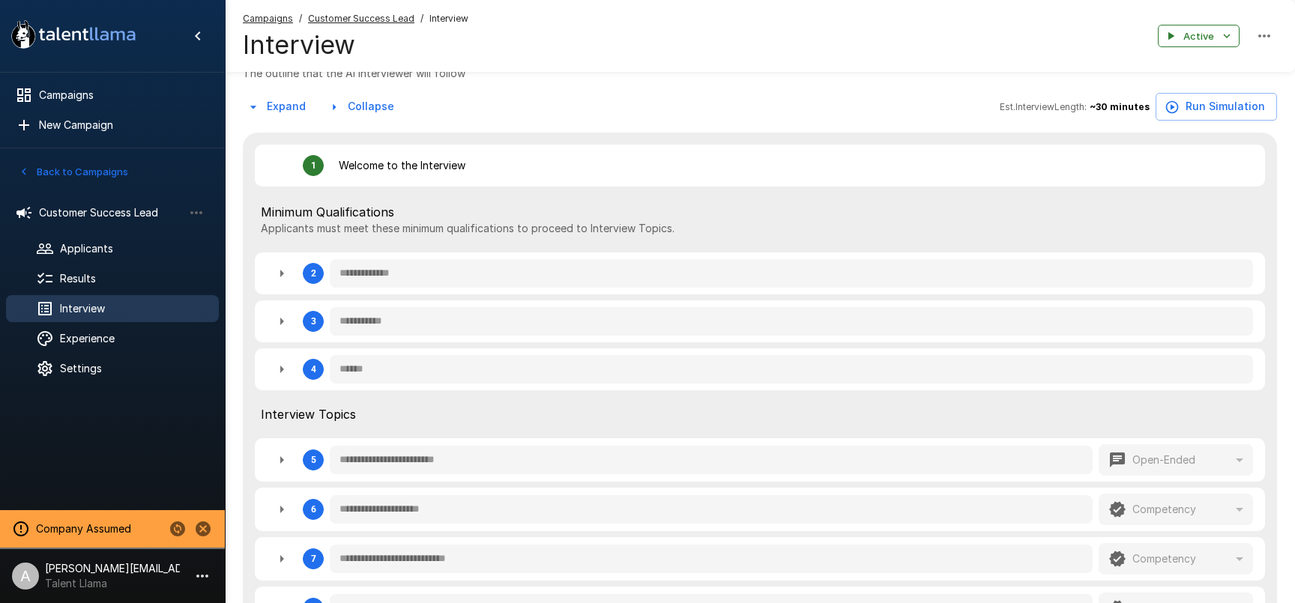
type textarea "*"
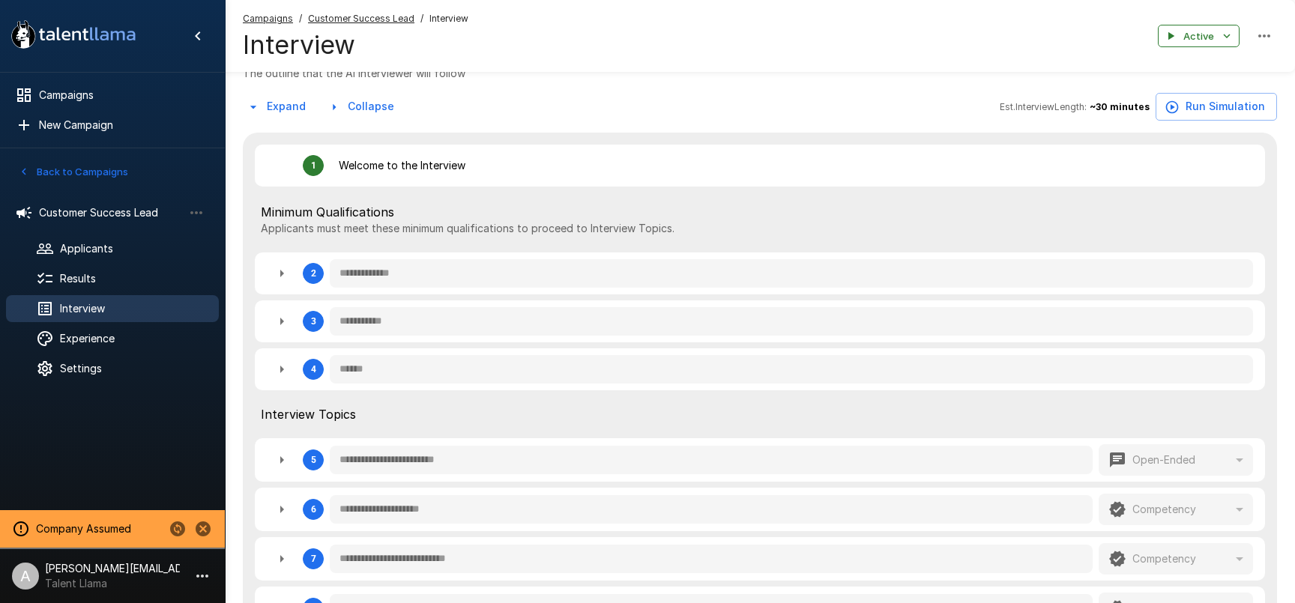
type textarea "*"
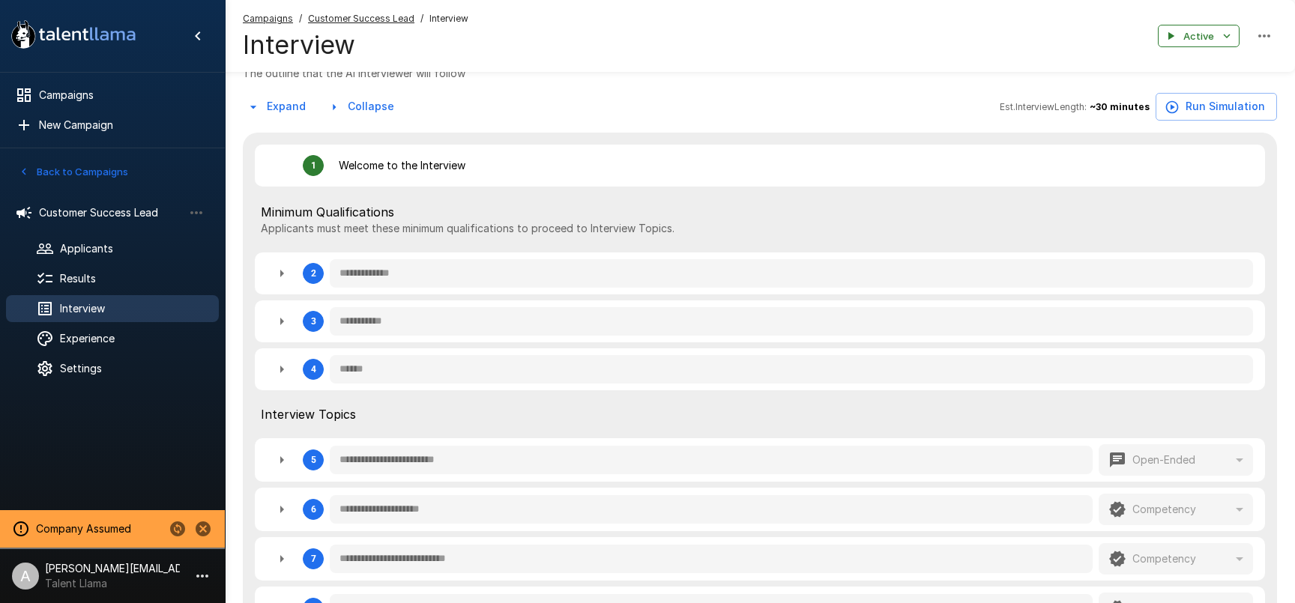
type textarea "*"
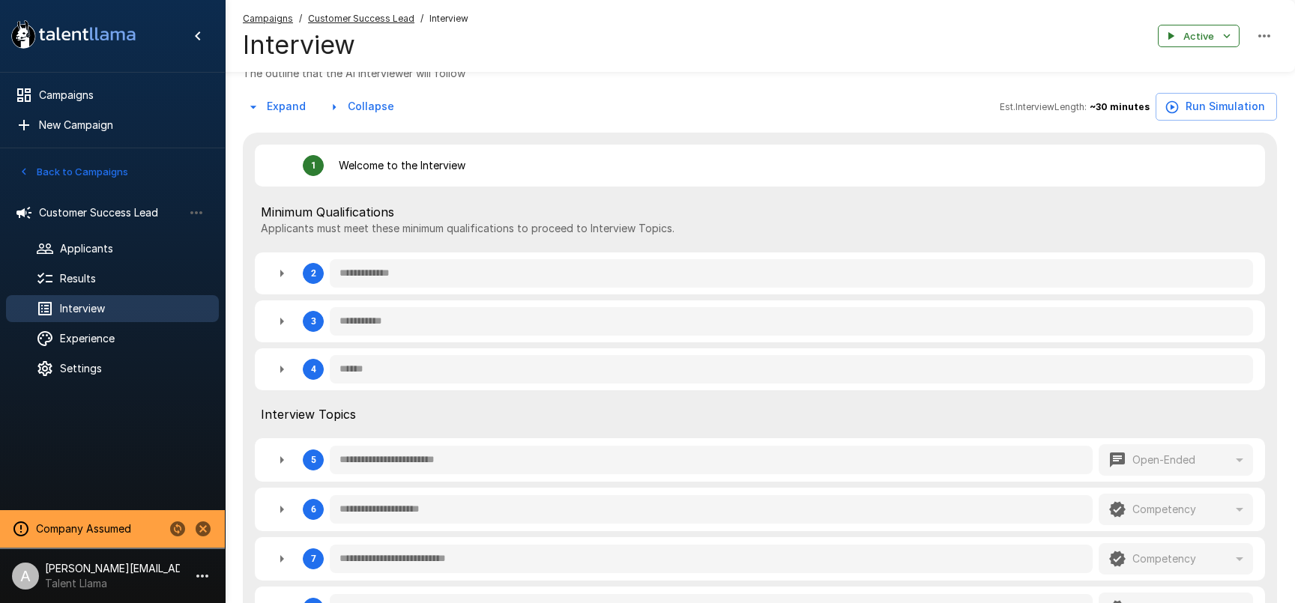
type textarea "*"
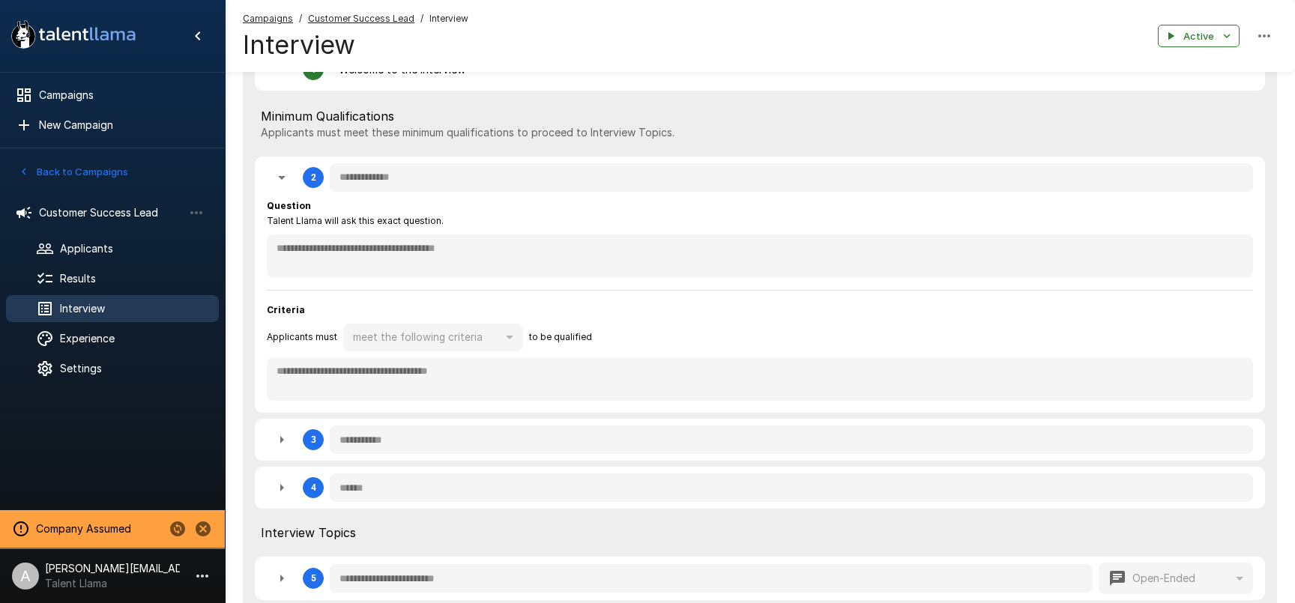
scroll to position [360, 0]
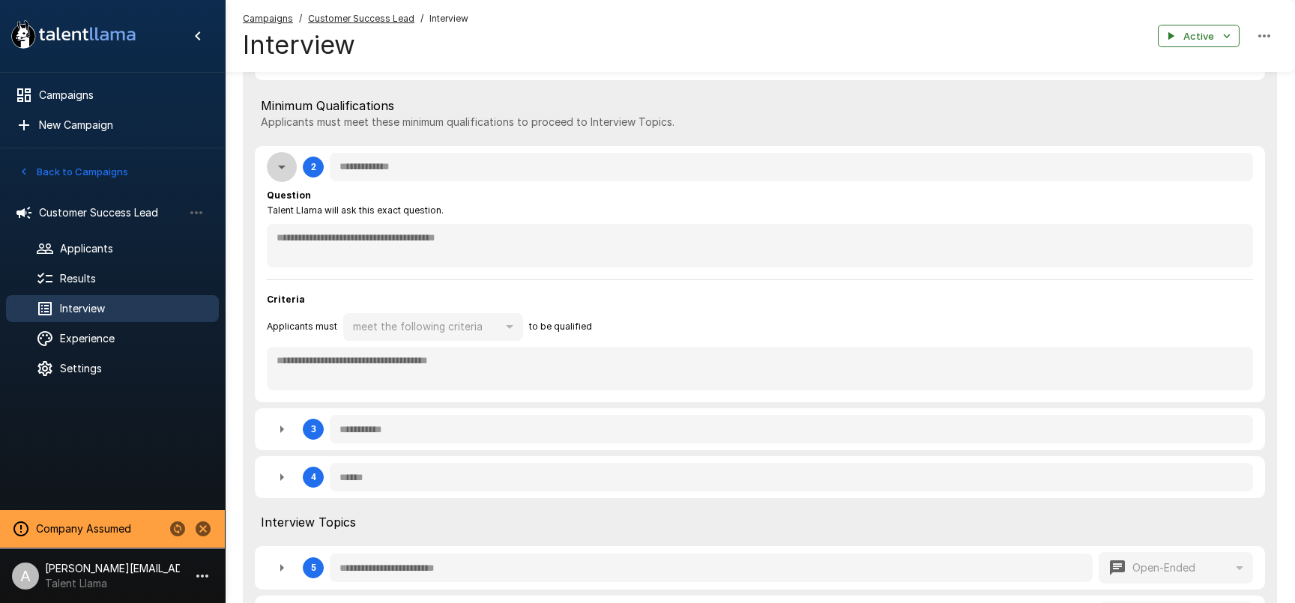
click at [283, 164] on icon "button" at bounding box center [282, 167] width 18 height 18
type textarea "*"
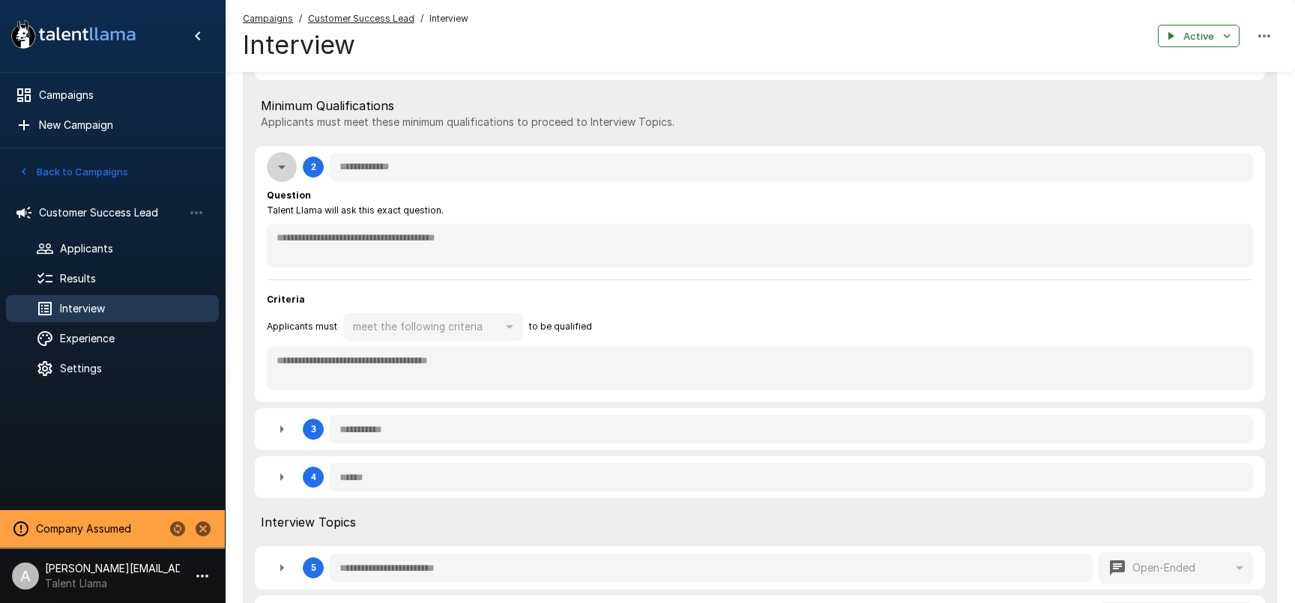
type textarea "*"
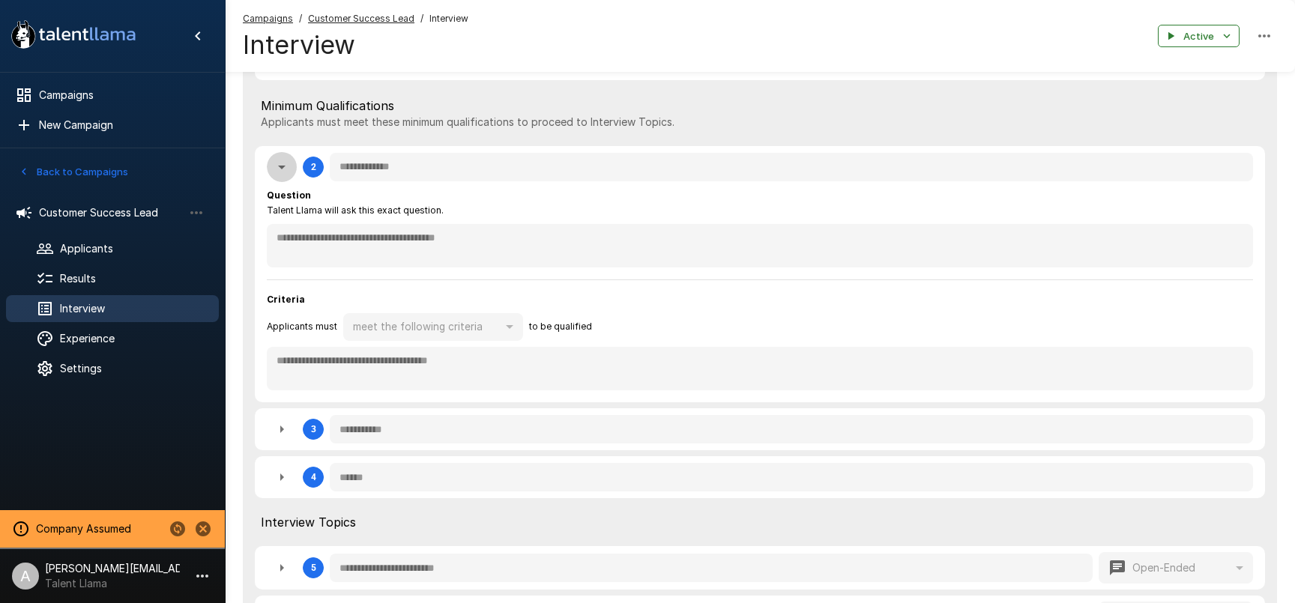
type textarea "*"
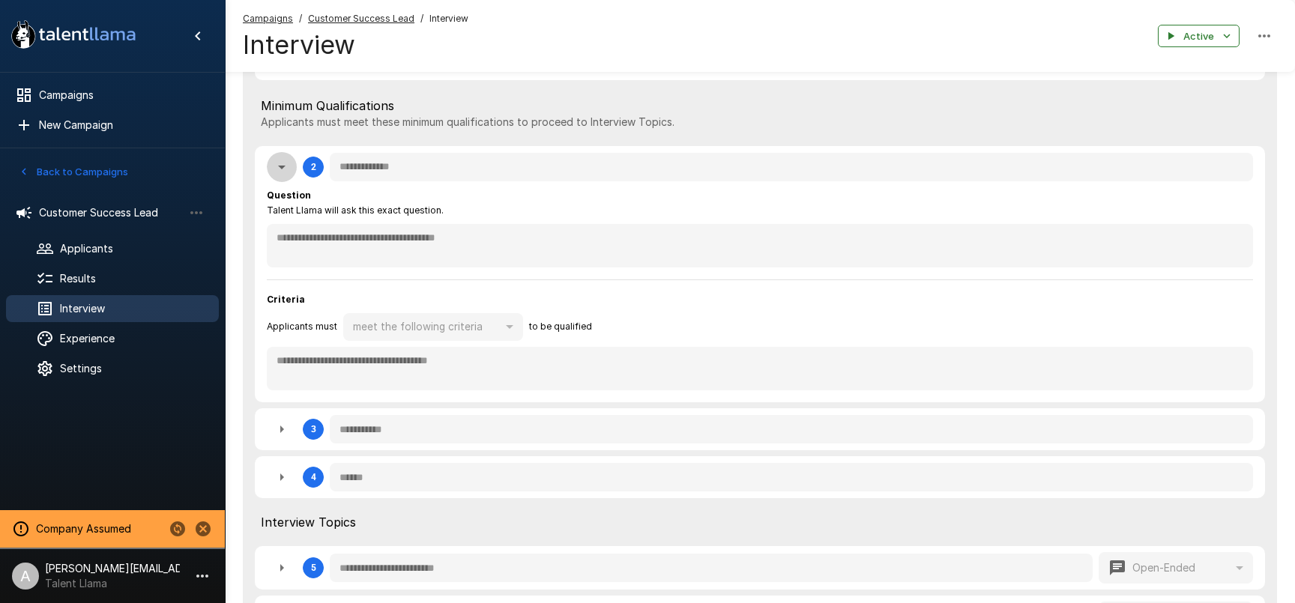
type textarea "*"
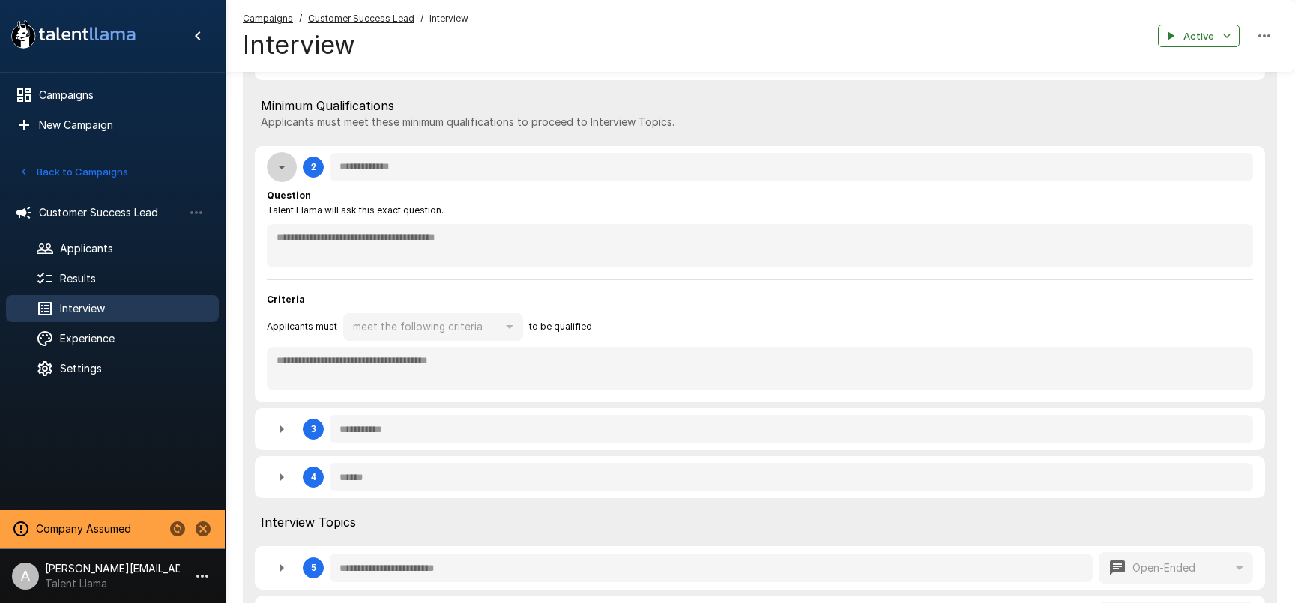
type textarea "*"
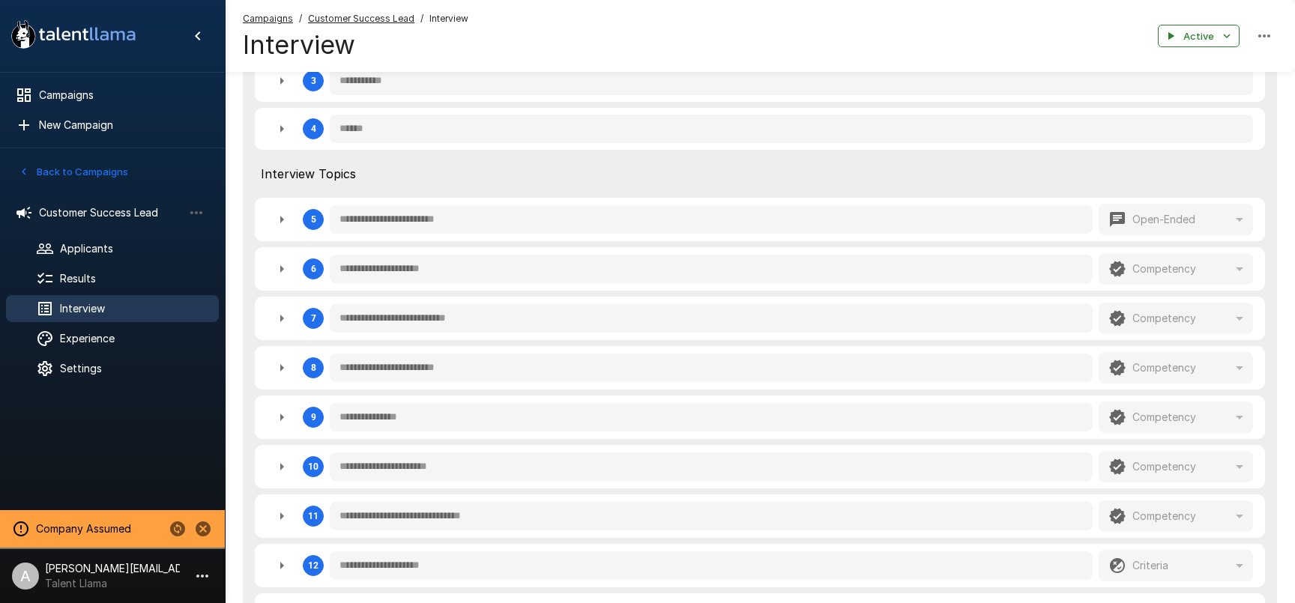
scroll to position [505, 0]
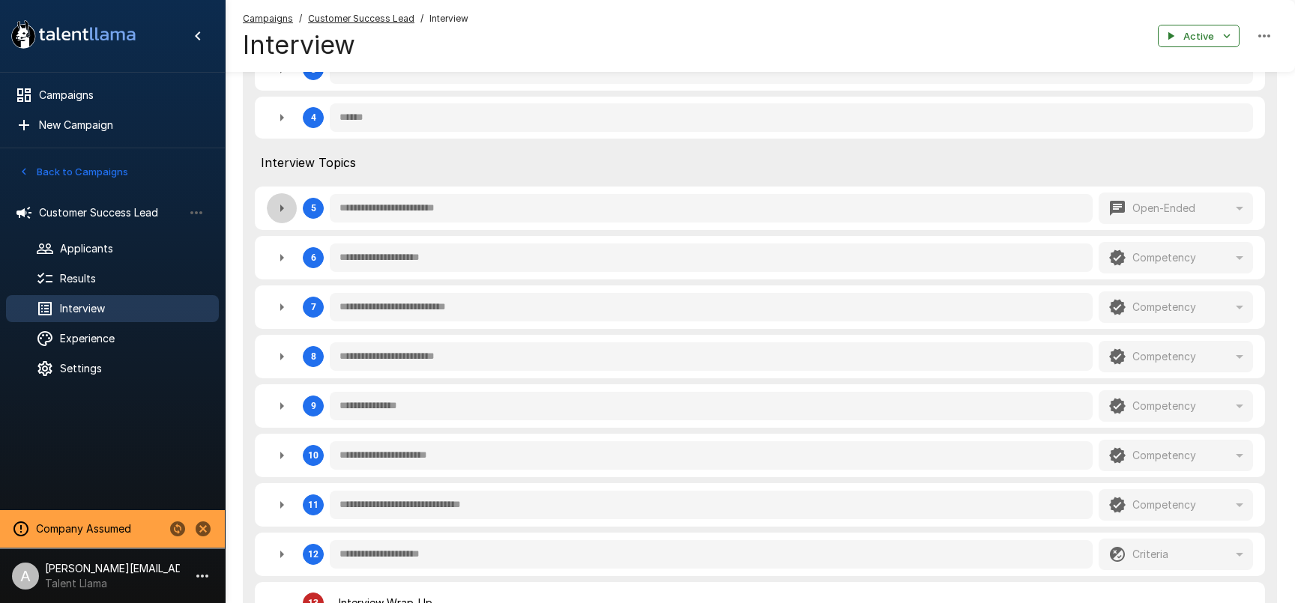
click at [288, 211] on icon "button" at bounding box center [282, 208] width 18 height 18
type textarea "*"
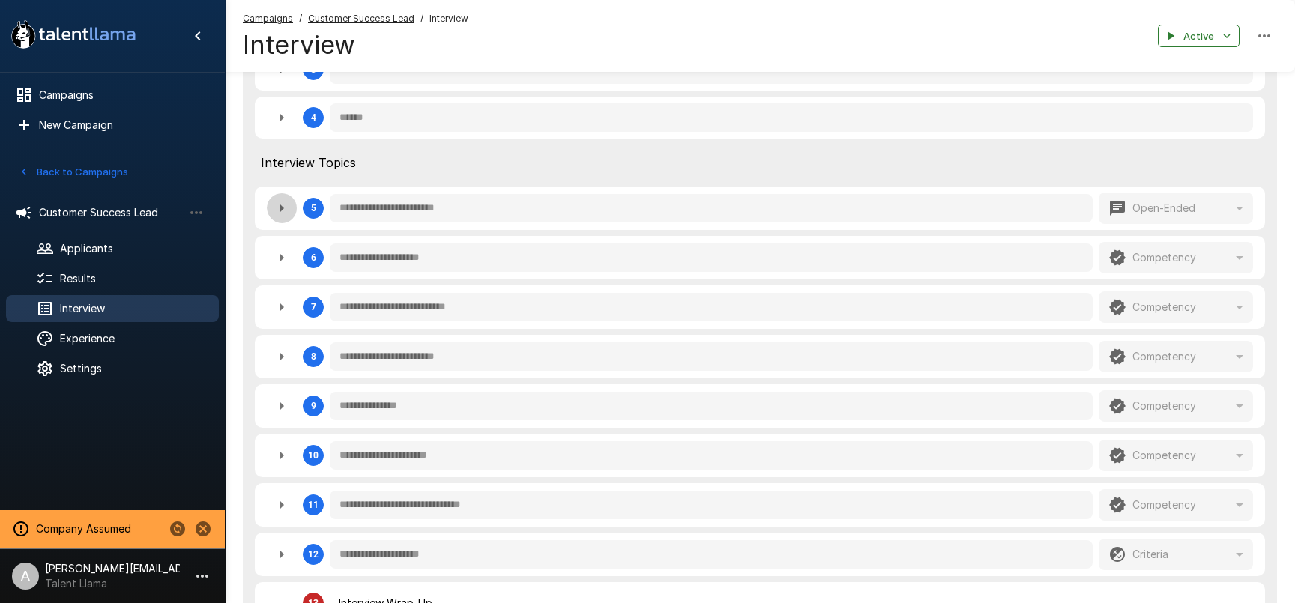
type textarea "*"
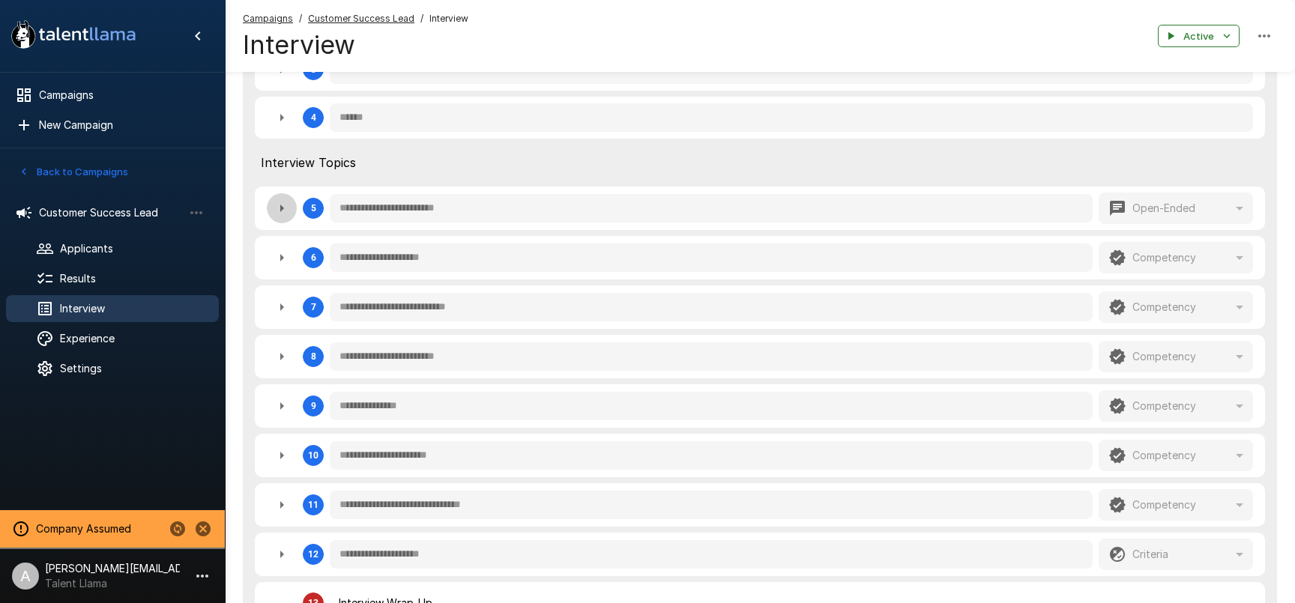
type textarea "*"
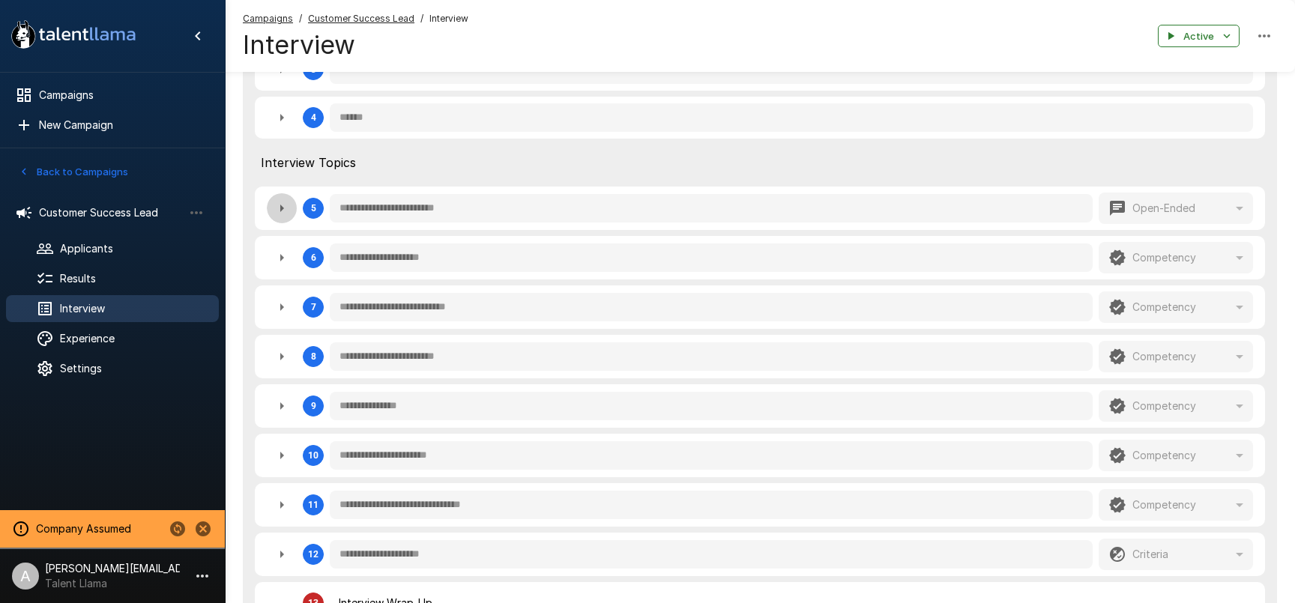
type textarea "*"
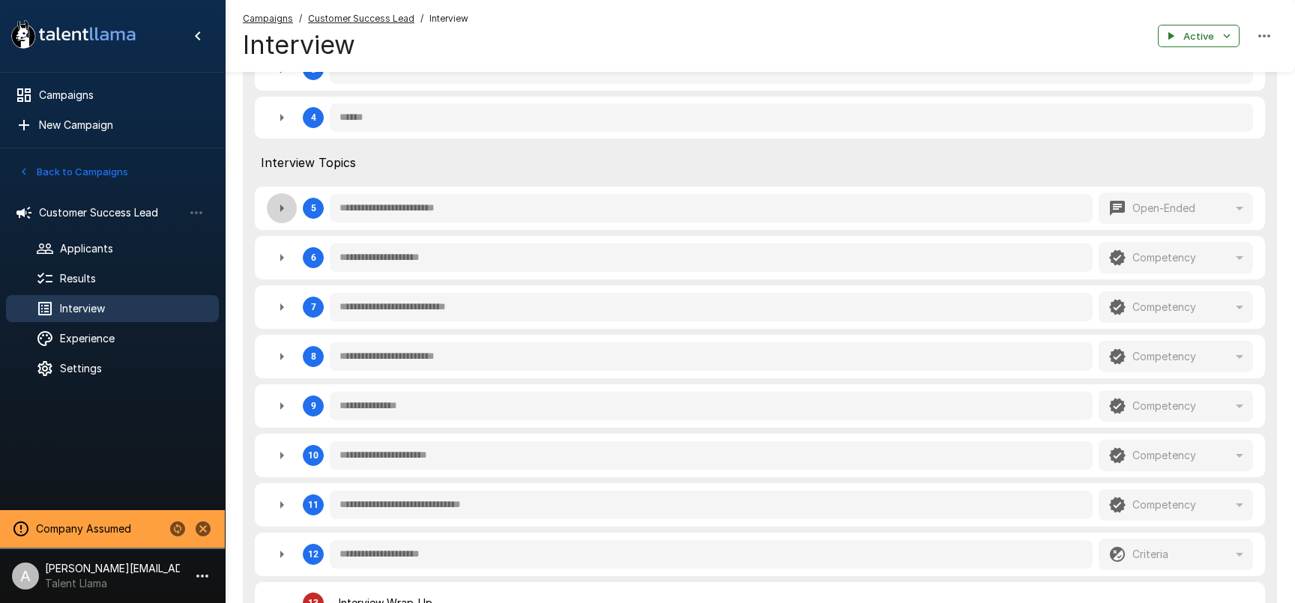
type textarea "*"
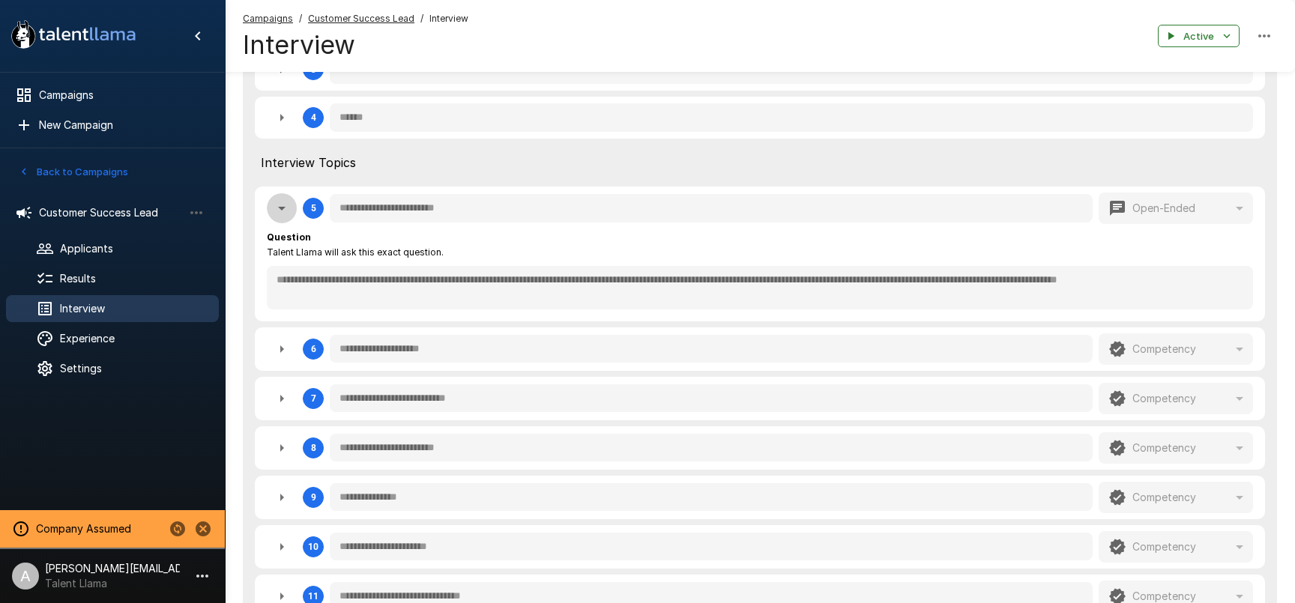
drag, startPoint x: 286, startPoint y: 208, endPoint x: 318, endPoint y: 210, distance: 31.5
click at [286, 208] on icon "button" at bounding box center [282, 208] width 18 height 18
type textarea "*"
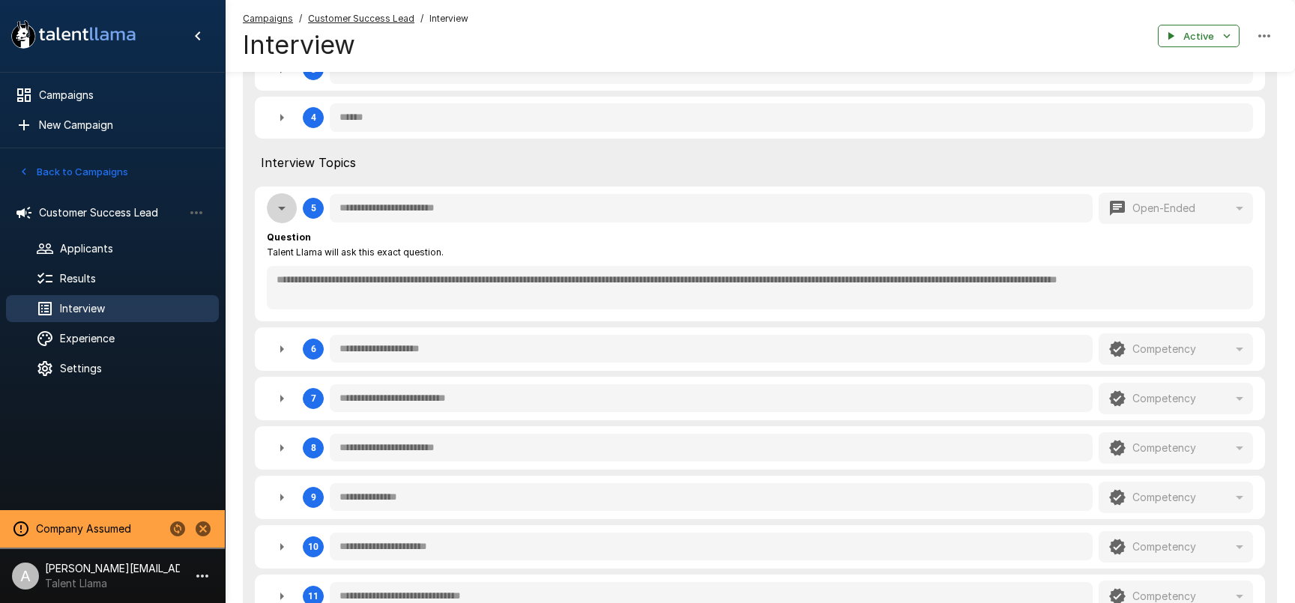
type textarea "*"
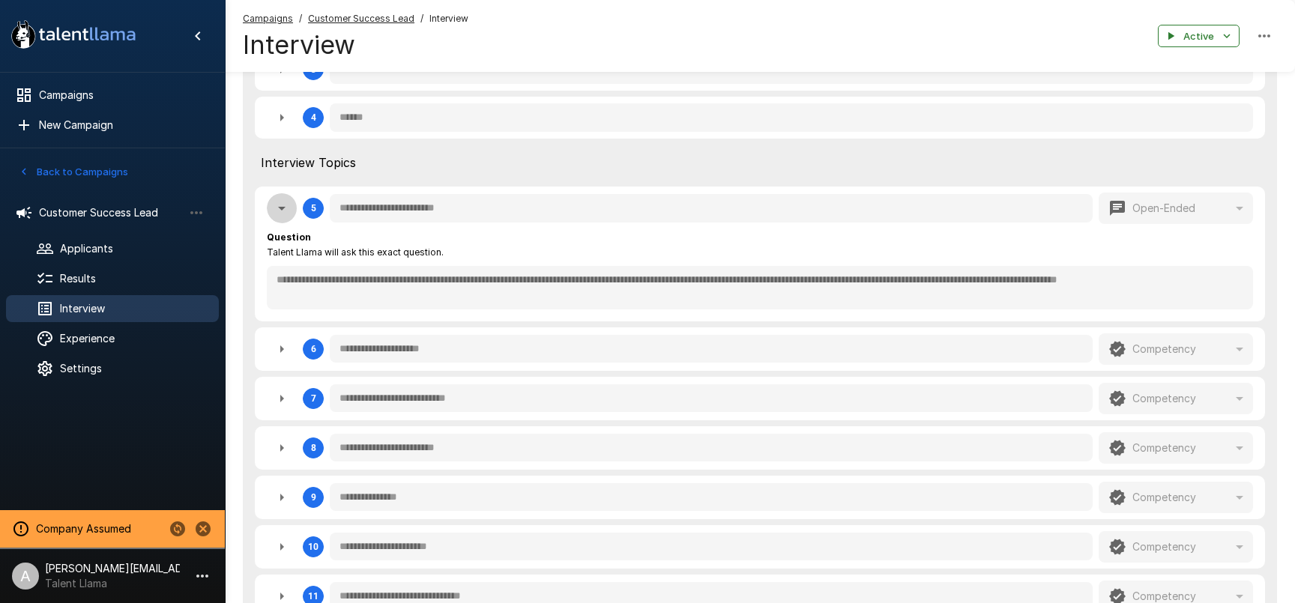
type textarea "*"
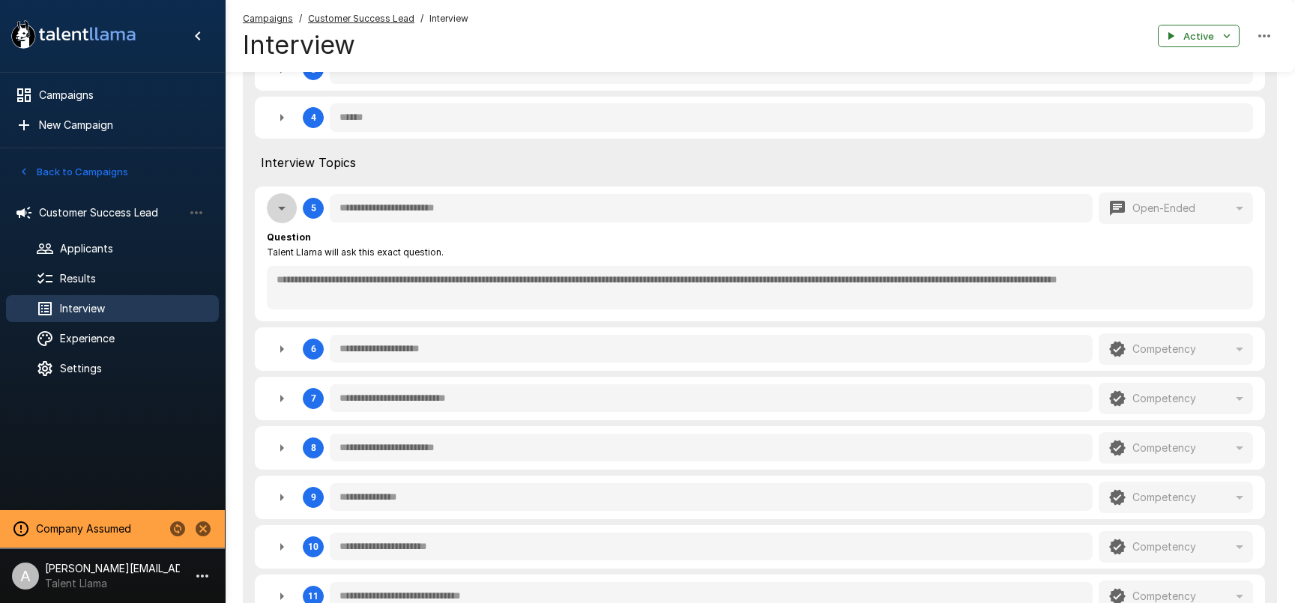
type textarea "*"
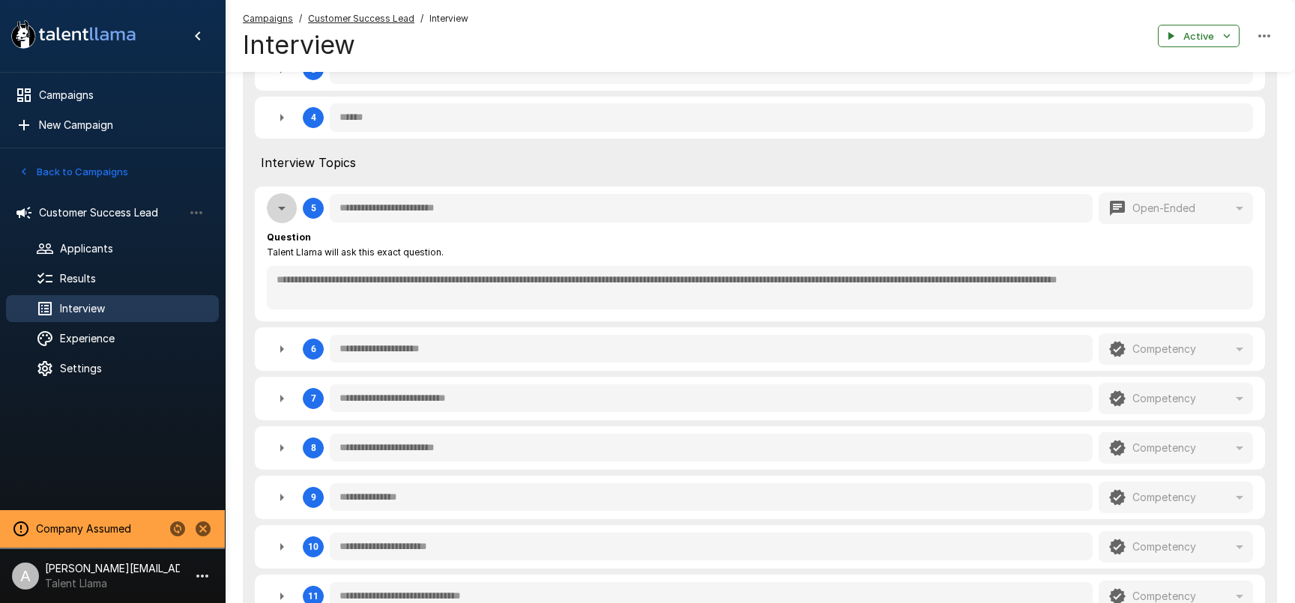
type textarea "*"
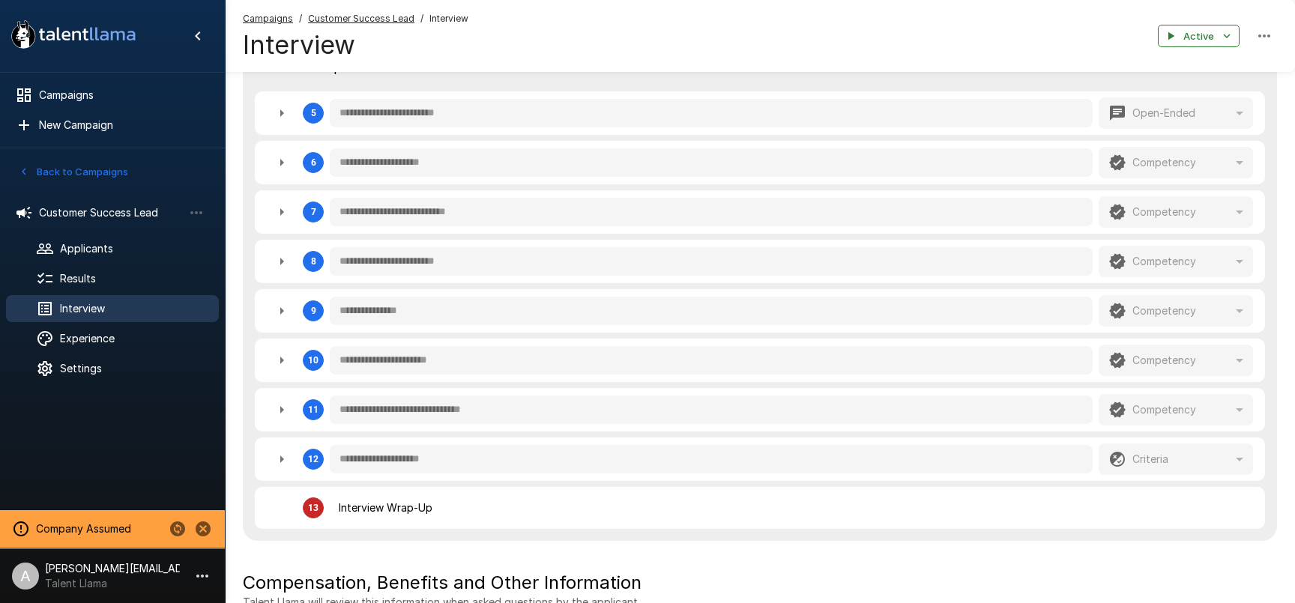
scroll to position [611, 0]
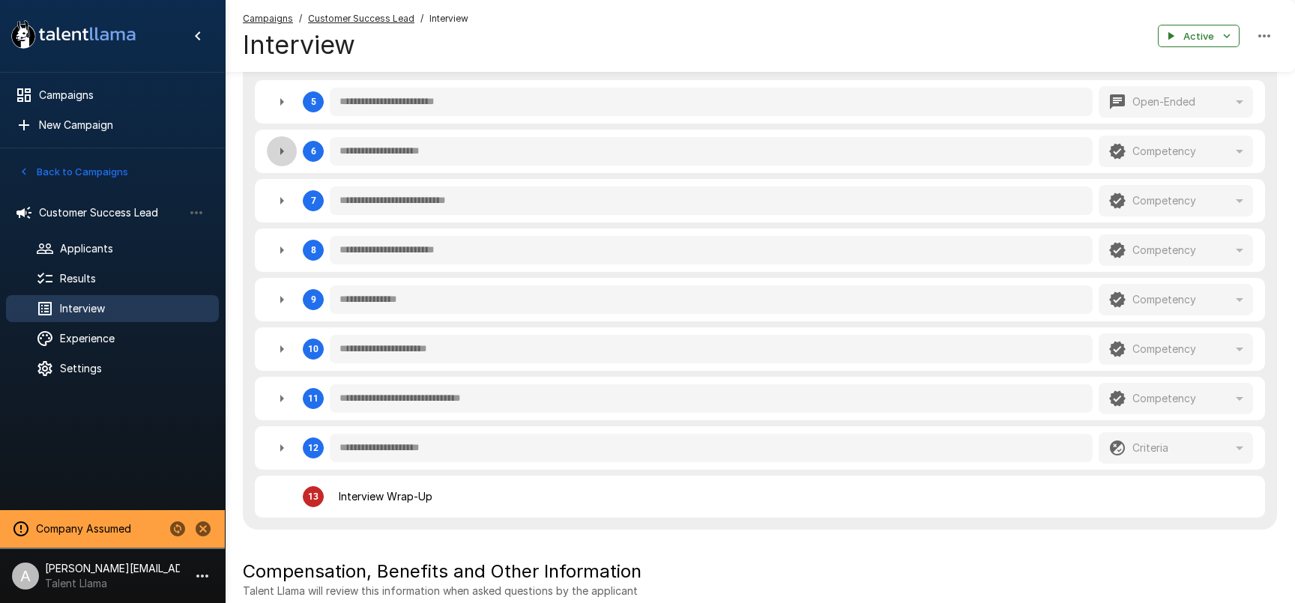
click at [291, 144] on button "button" at bounding box center [282, 151] width 30 height 30
type textarea "*"
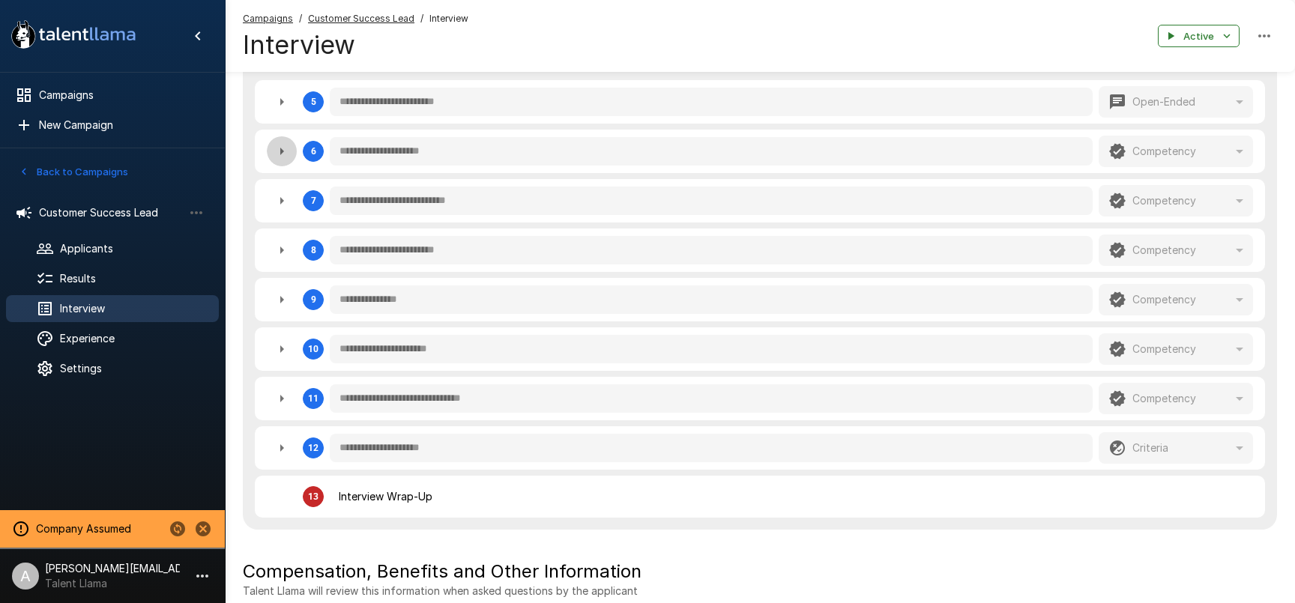
type textarea "*"
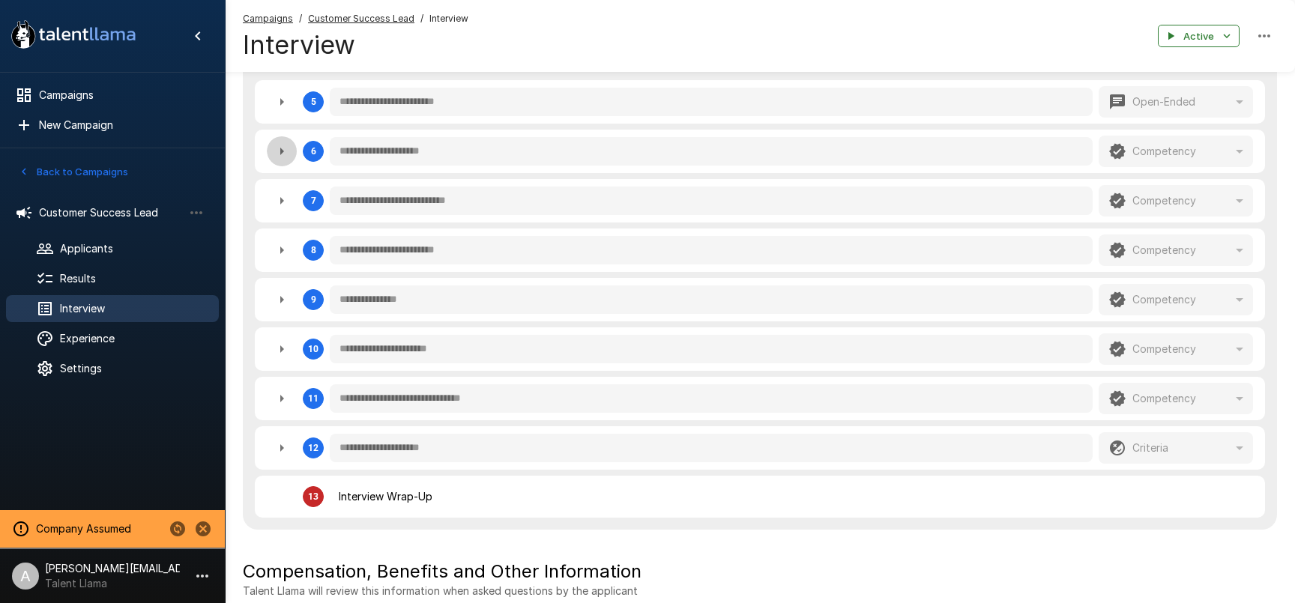
type textarea "*"
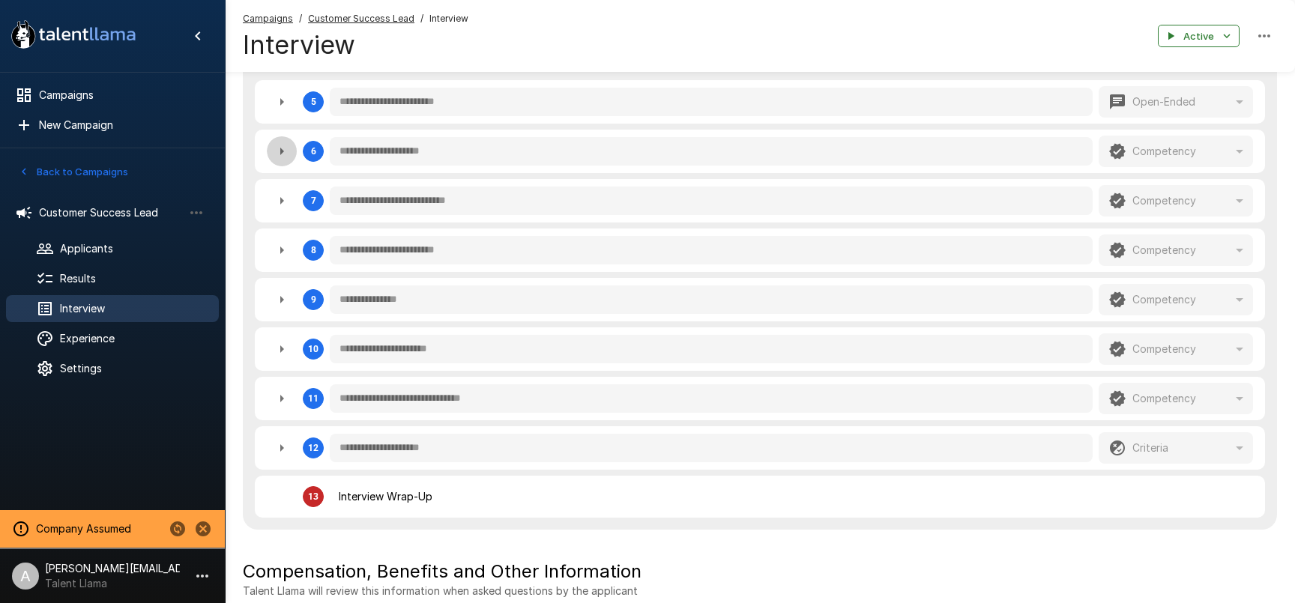
type textarea "*"
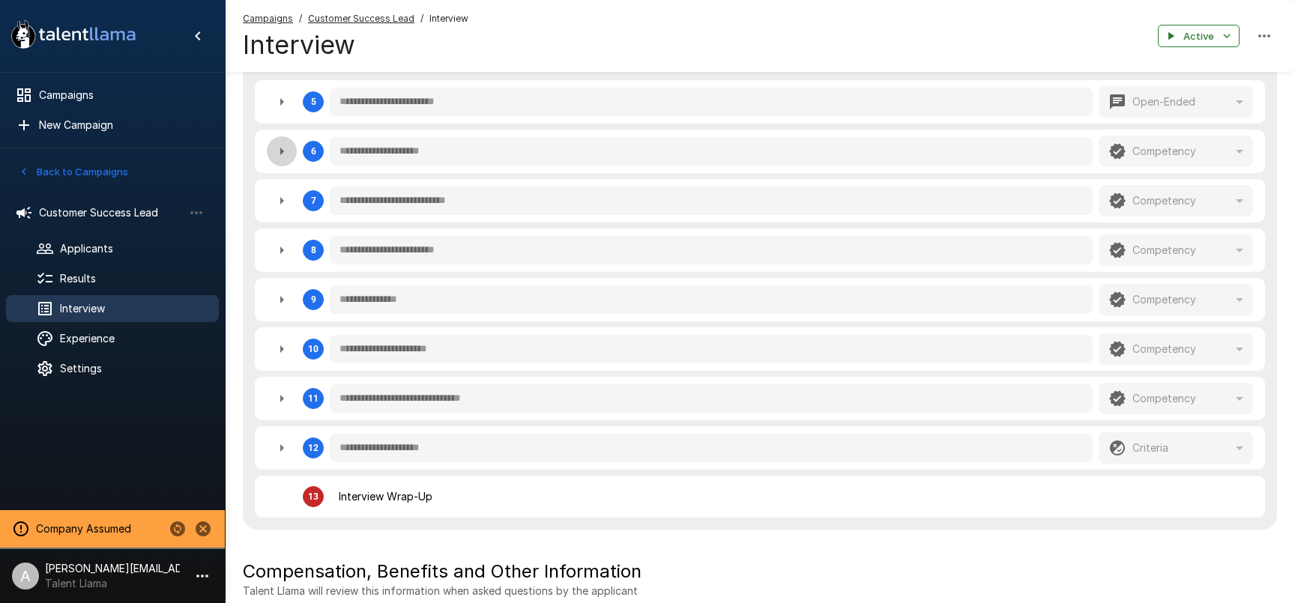
type textarea "*"
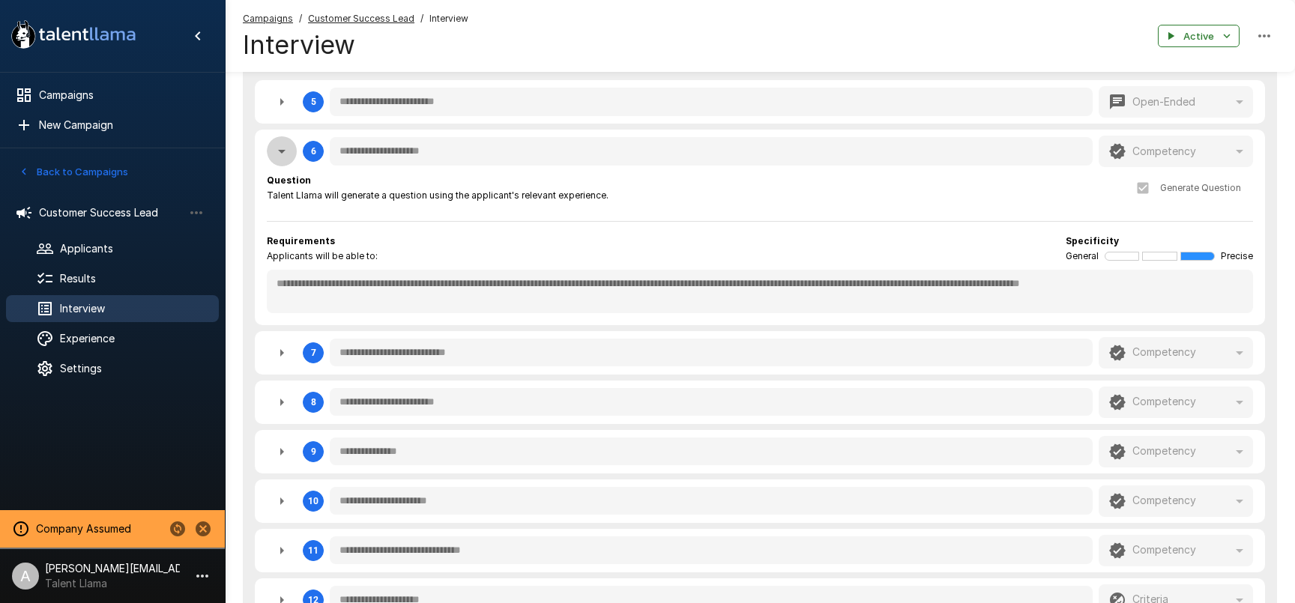
click at [279, 154] on icon "button" at bounding box center [282, 151] width 18 height 18
type textarea "*"
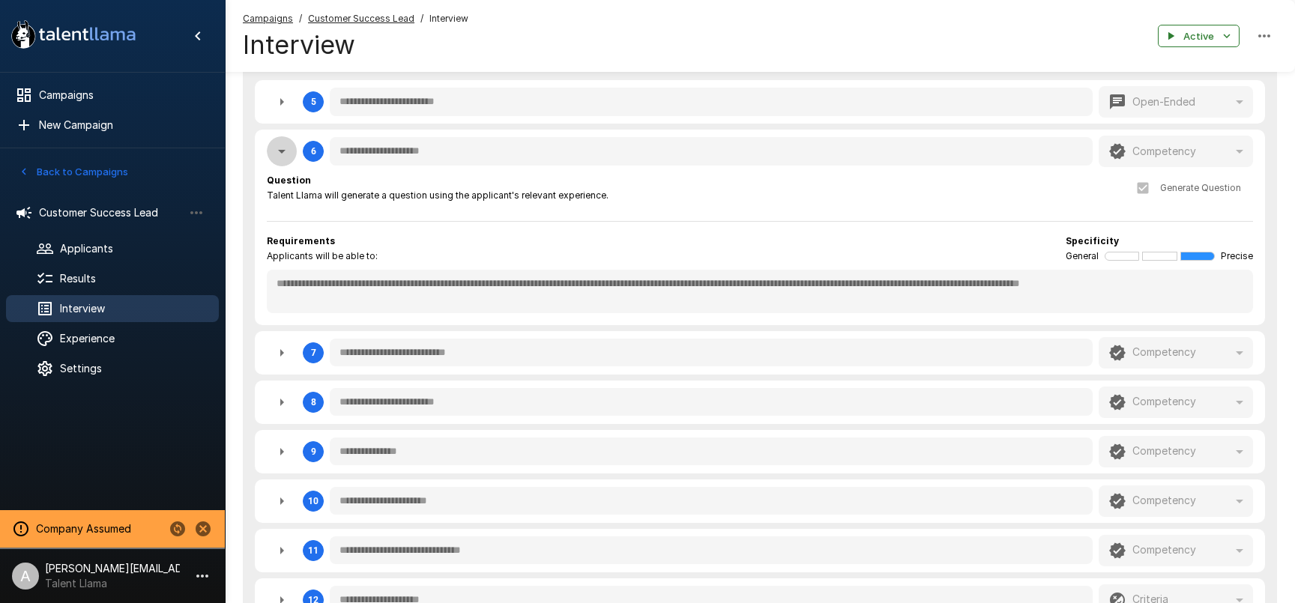
type textarea "*"
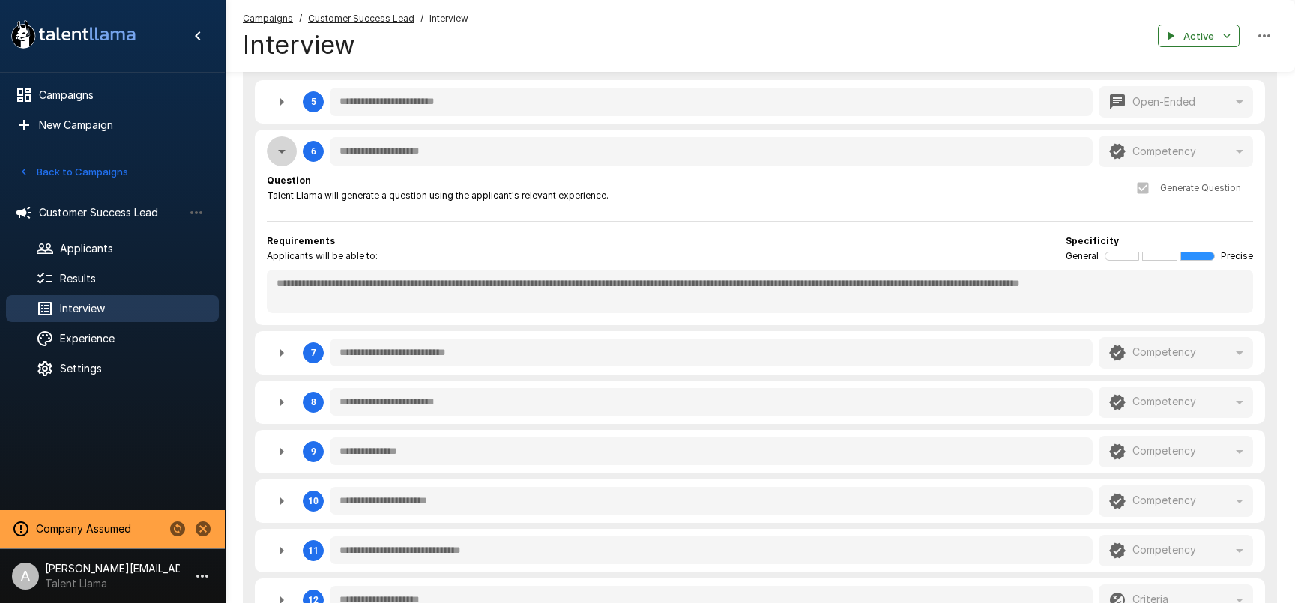
type textarea "*"
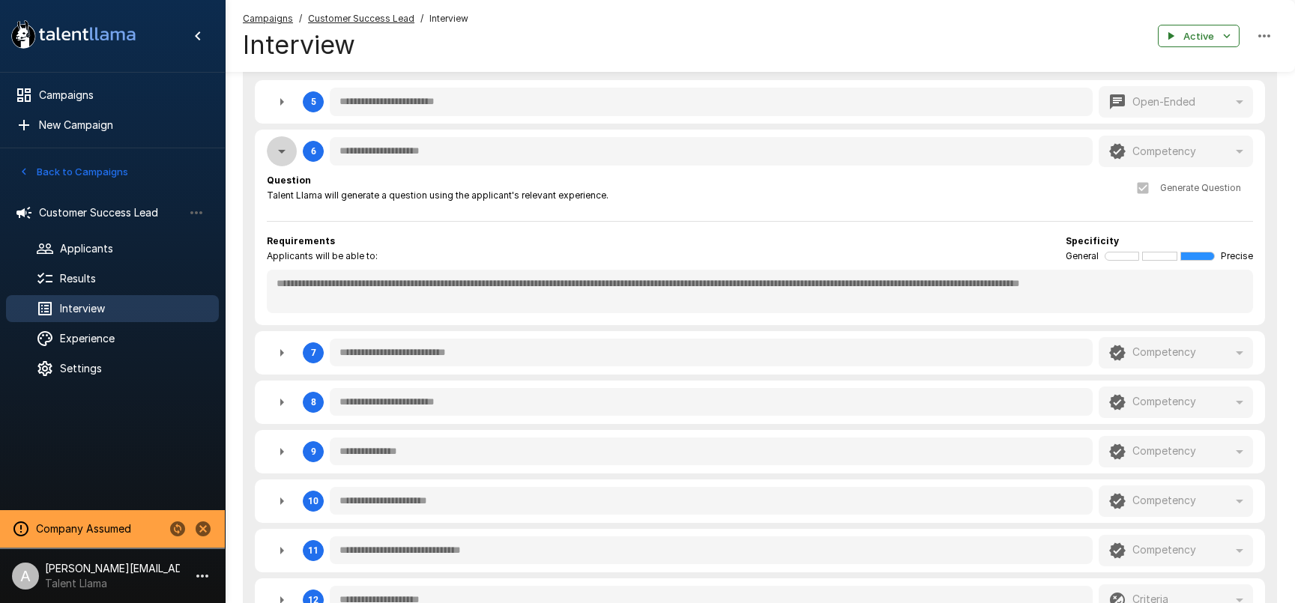
type textarea "*"
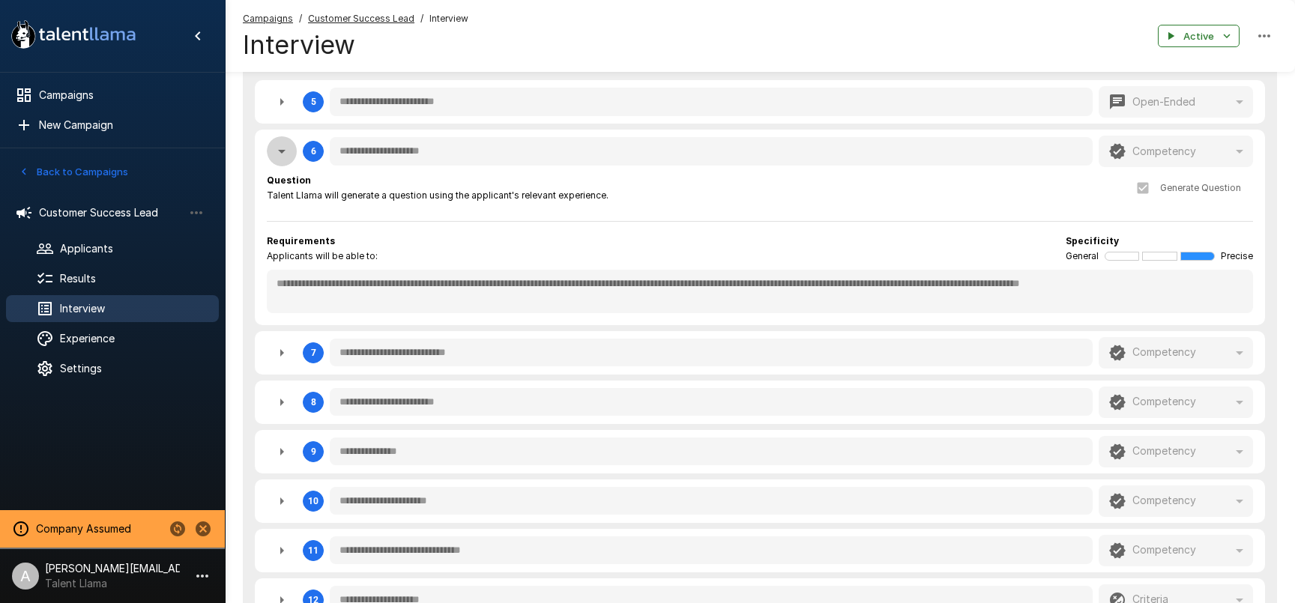
type textarea "*"
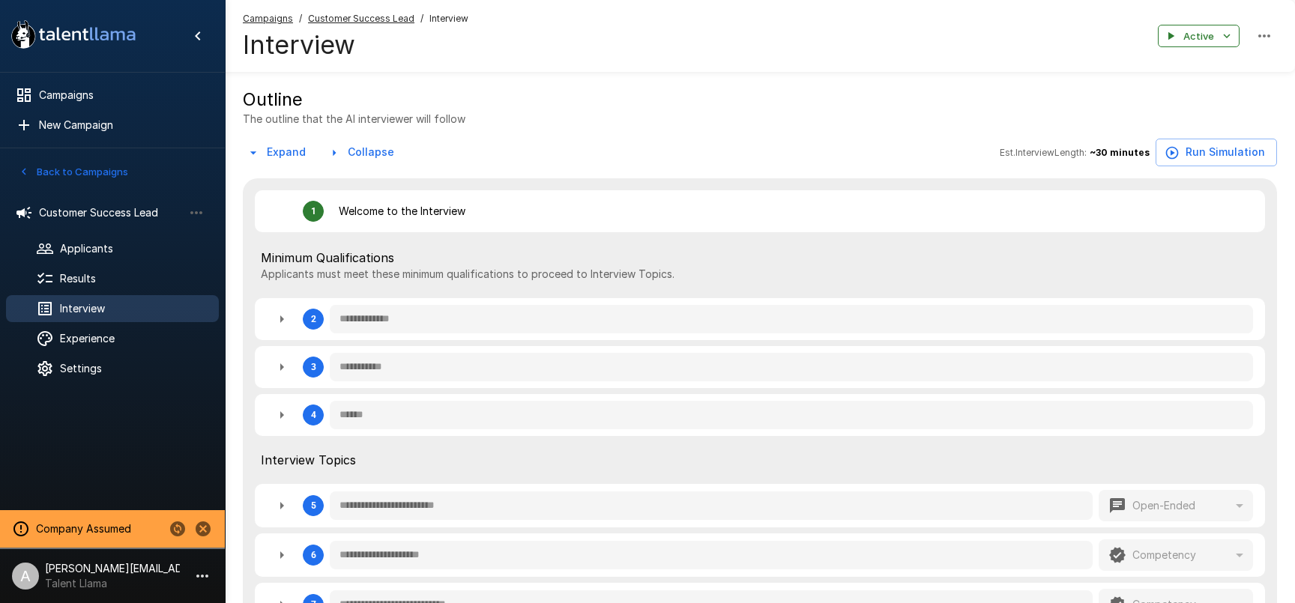
scroll to position [214, 0]
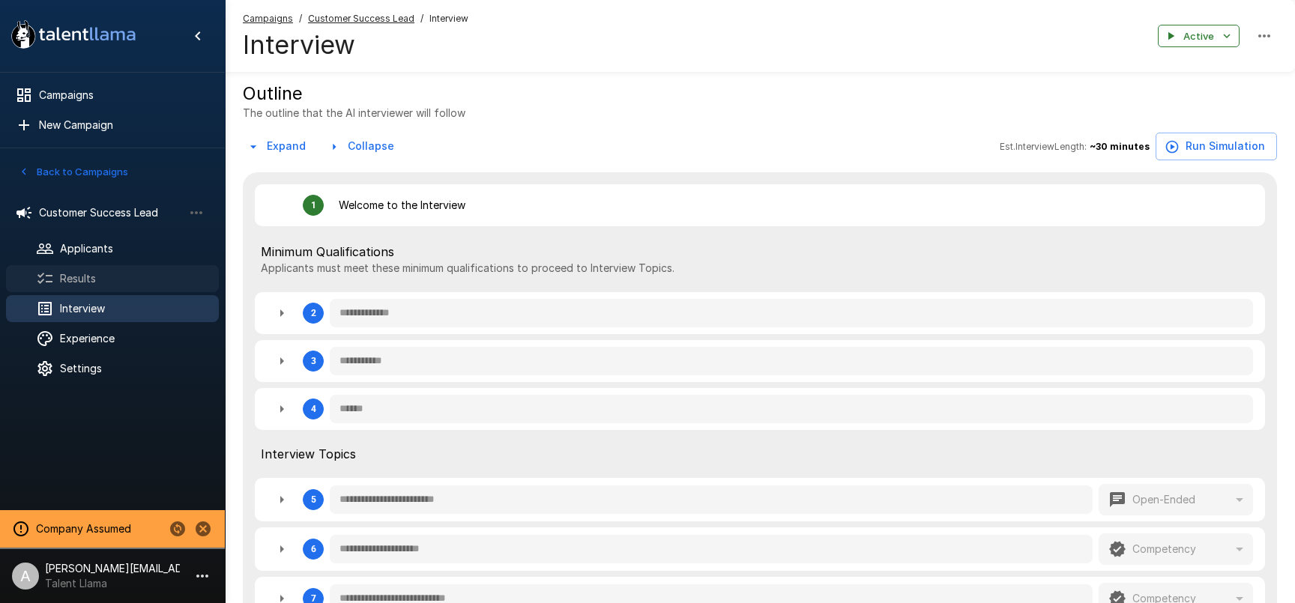
click at [94, 282] on span "Results" at bounding box center [133, 278] width 147 height 15
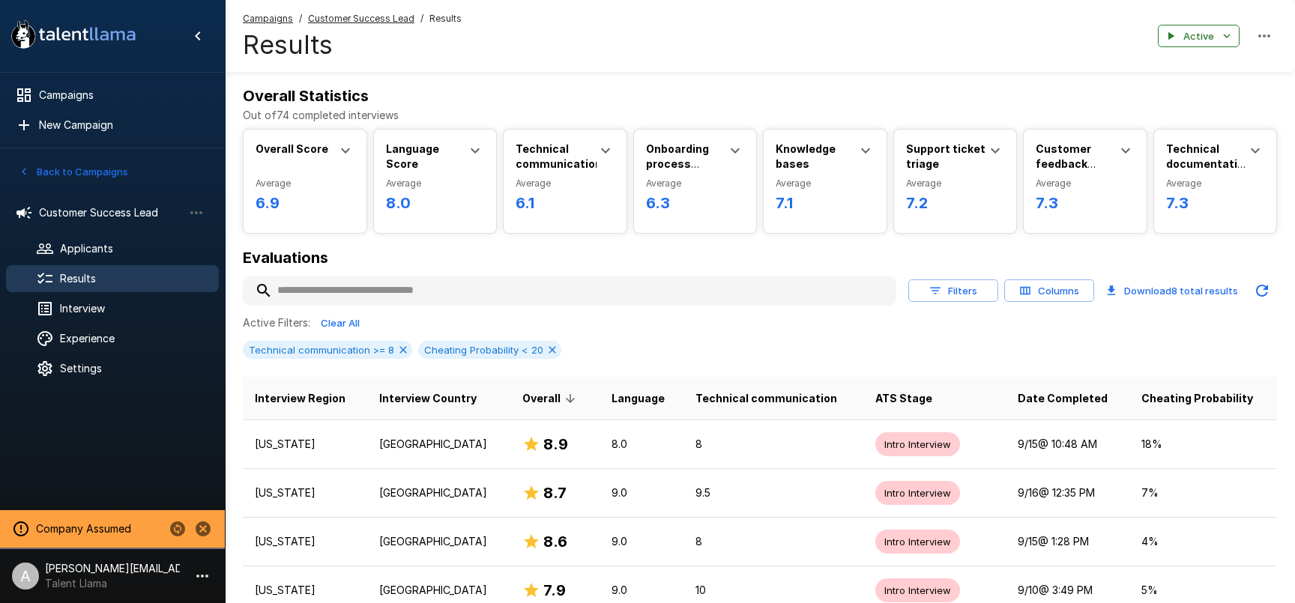
click at [150, 573] on p "adam+prodtest1@talentllama.com" at bounding box center [112, 568] width 135 height 15
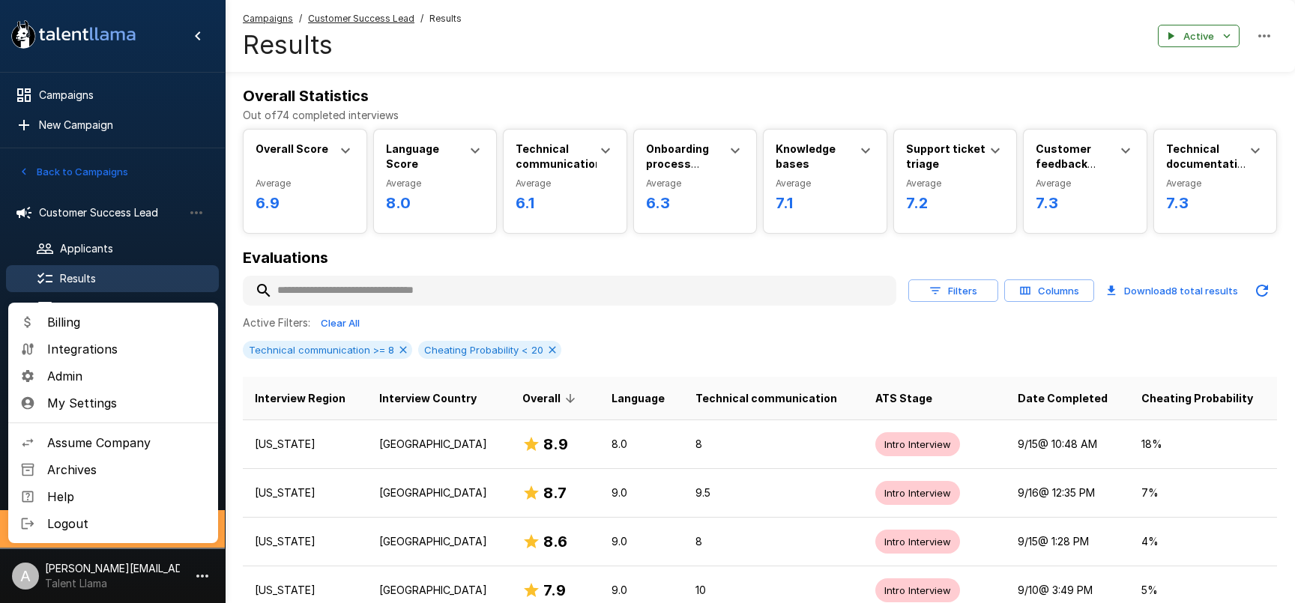
click at [178, 563] on div at bounding box center [647, 301] width 1295 height 603
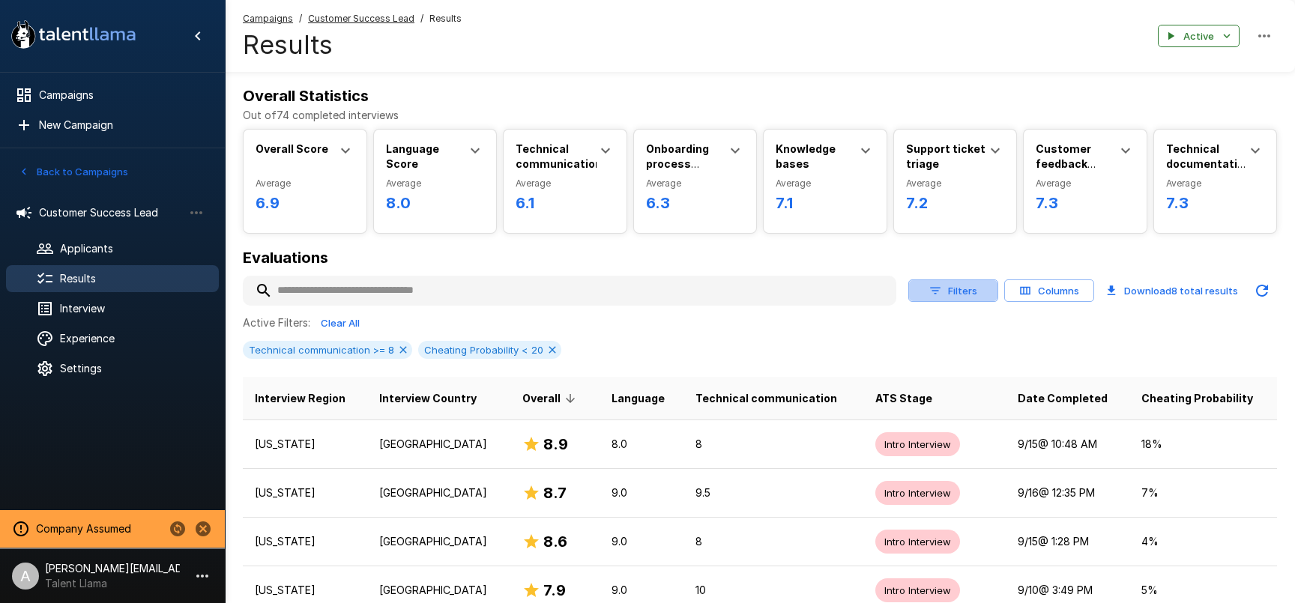
click at [935, 294] on icon "button" at bounding box center [934, 290] width 13 height 13
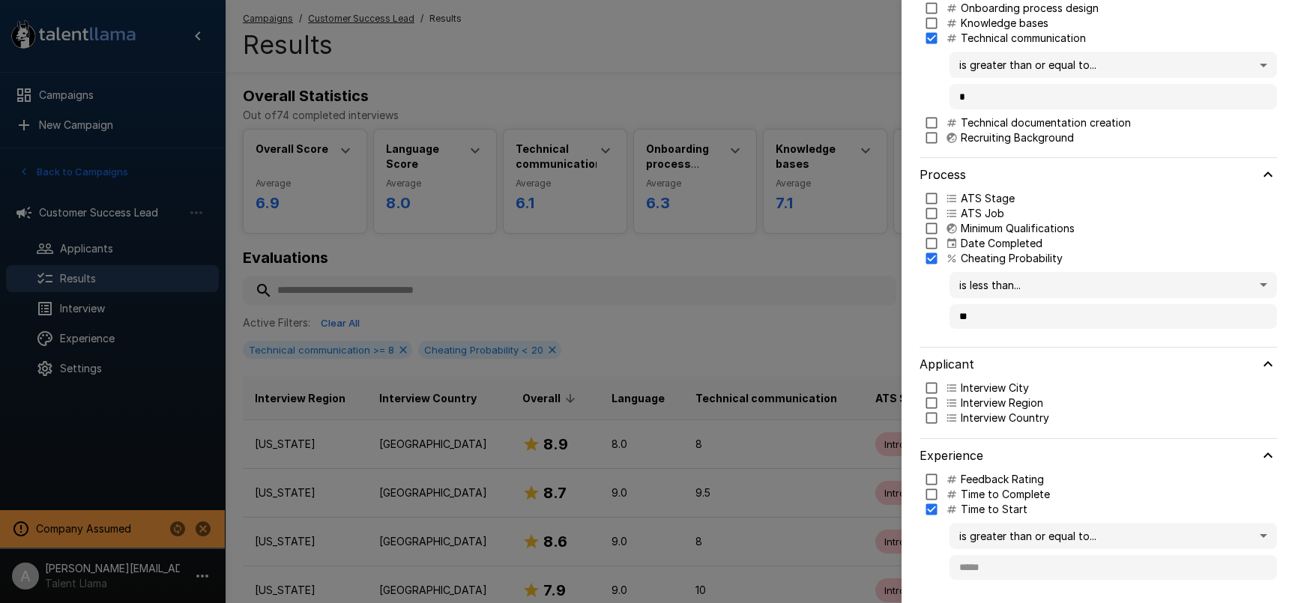
scroll to position [198, 0]
click at [974, 535] on body ".st0{fill:#FFFFFF;} .st1{fill:#76a4ed;} Campaigns New Campaign Active 1 Custome…" at bounding box center [647, 301] width 1295 height 603
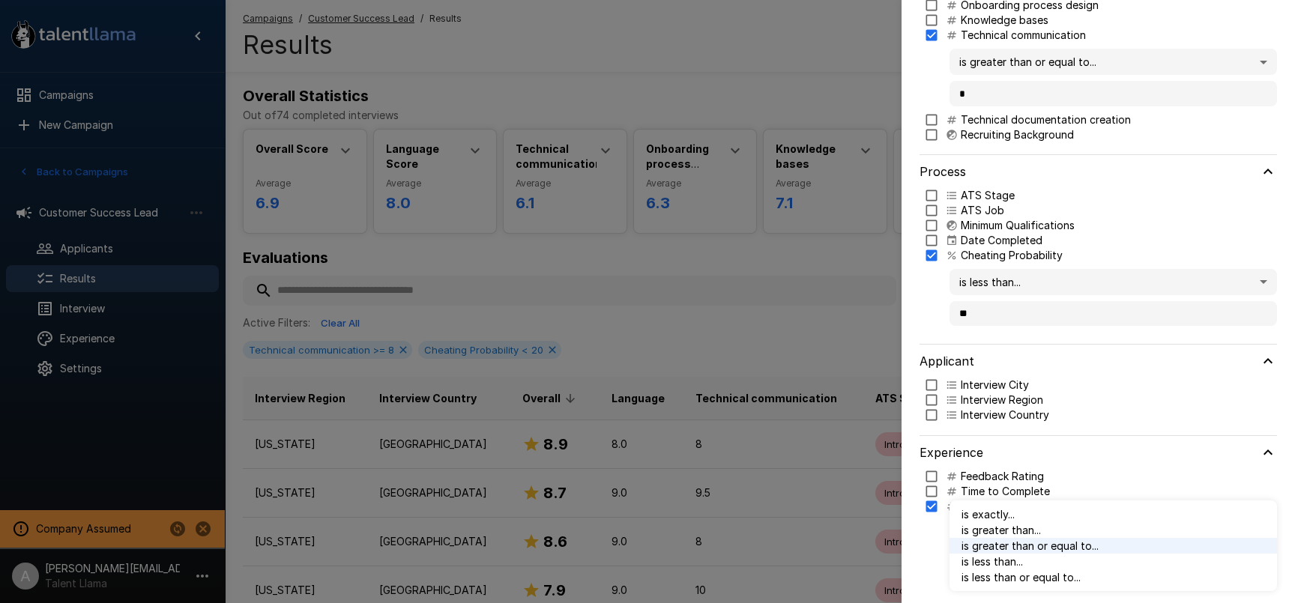
click at [986, 563] on span "is less than..." at bounding box center [1112, 562] width 303 height 16
type input "**"
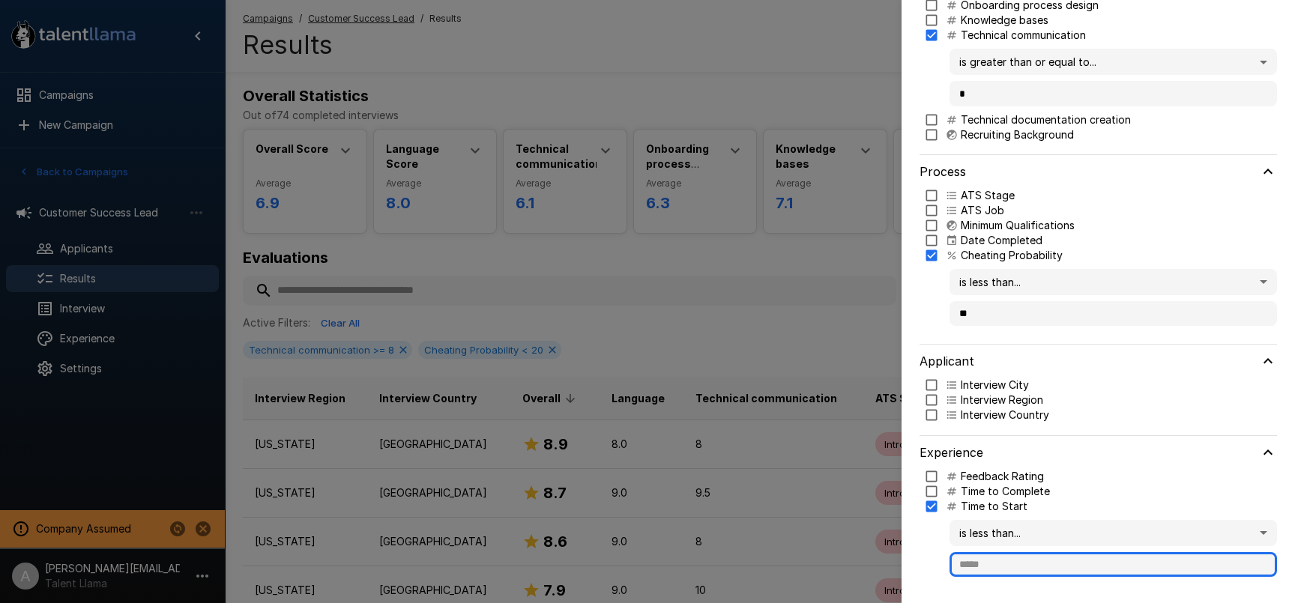
click at [979, 566] on input "text" at bounding box center [1112, 564] width 327 height 25
type input "**"
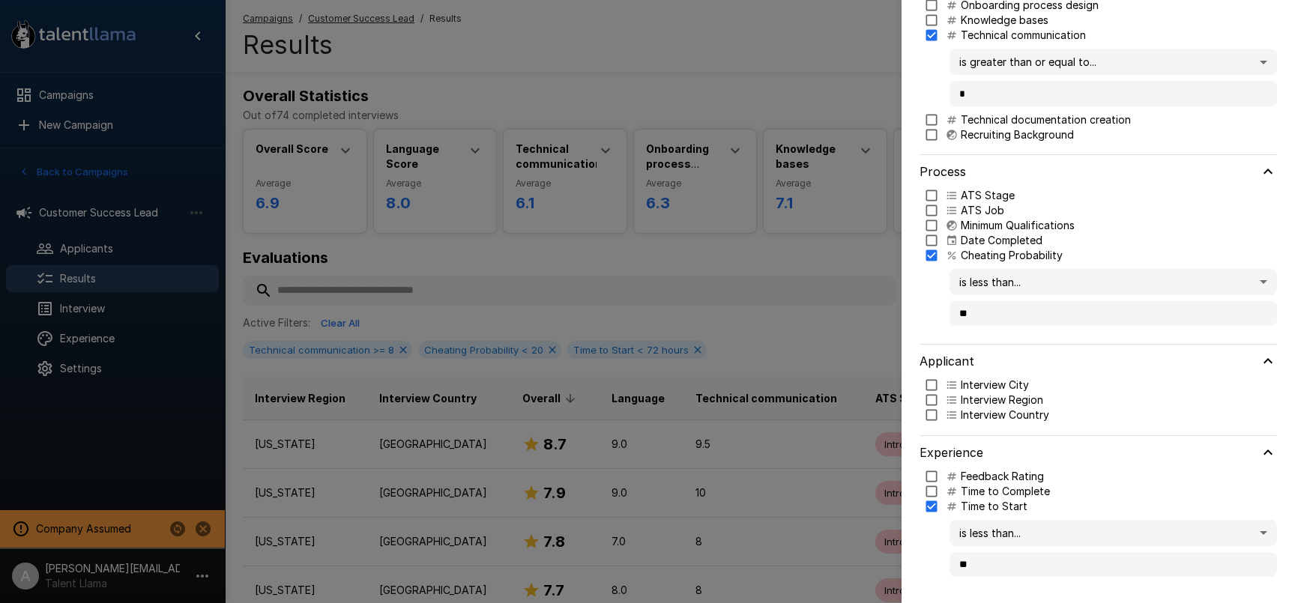
click at [663, 377] on div at bounding box center [647, 301] width 1295 height 603
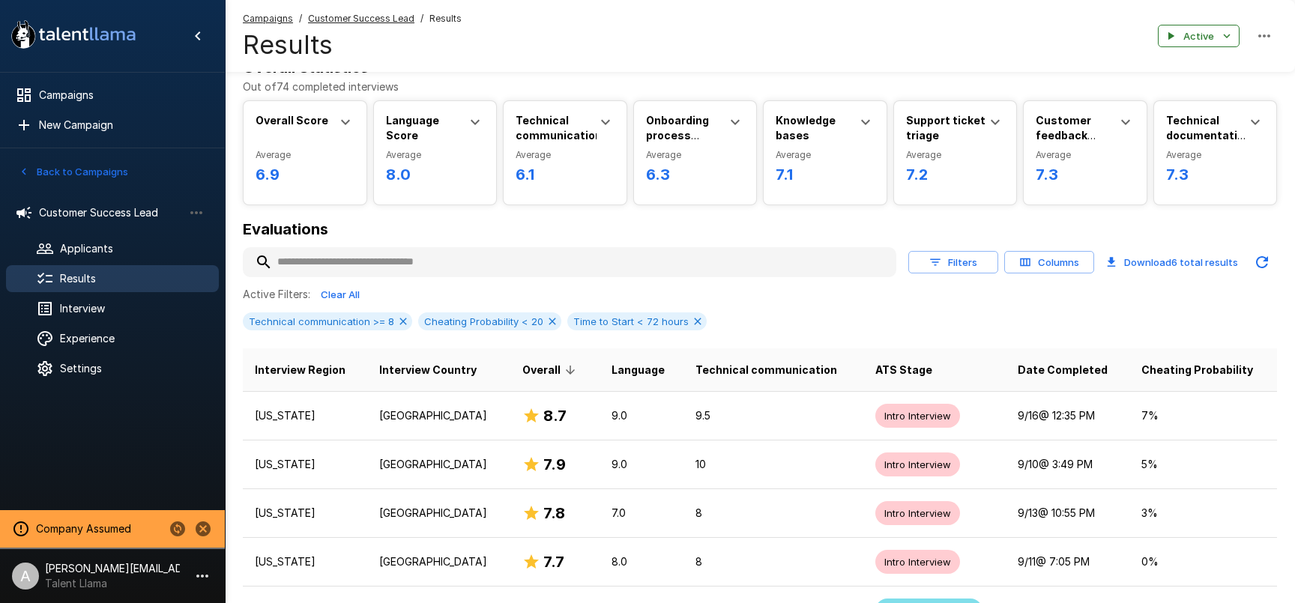
scroll to position [22, 0]
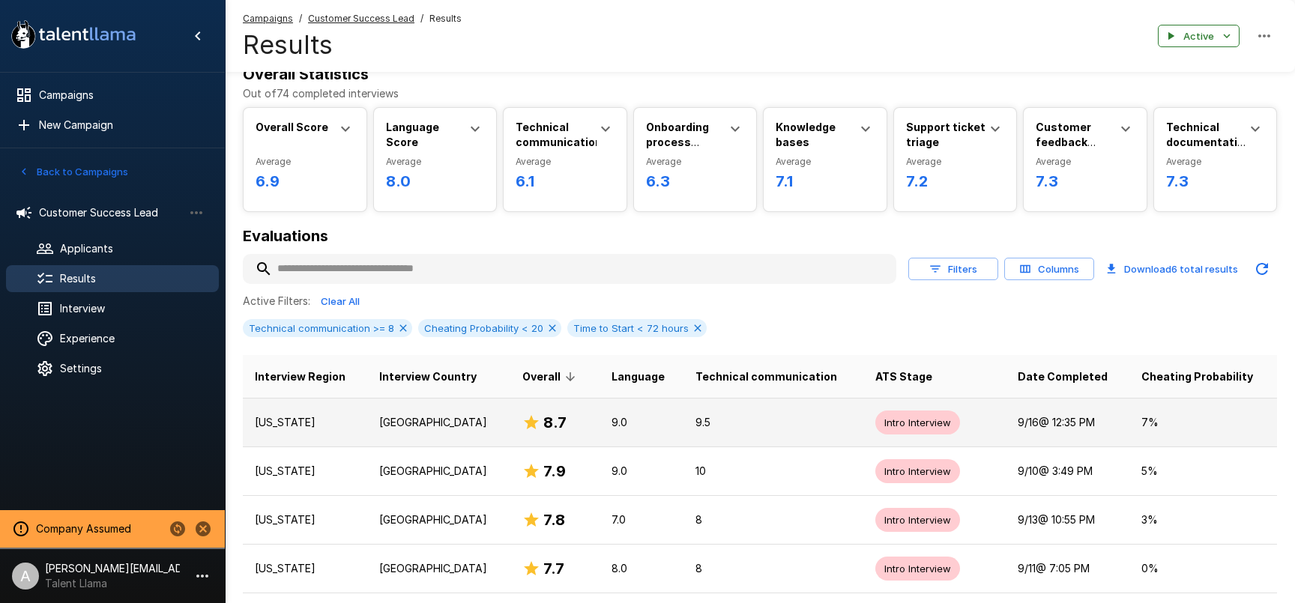
click at [805, 431] on td "9.5" at bounding box center [773, 422] width 180 height 49
